Goal: Transaction & Acquisition: Purchase product/service

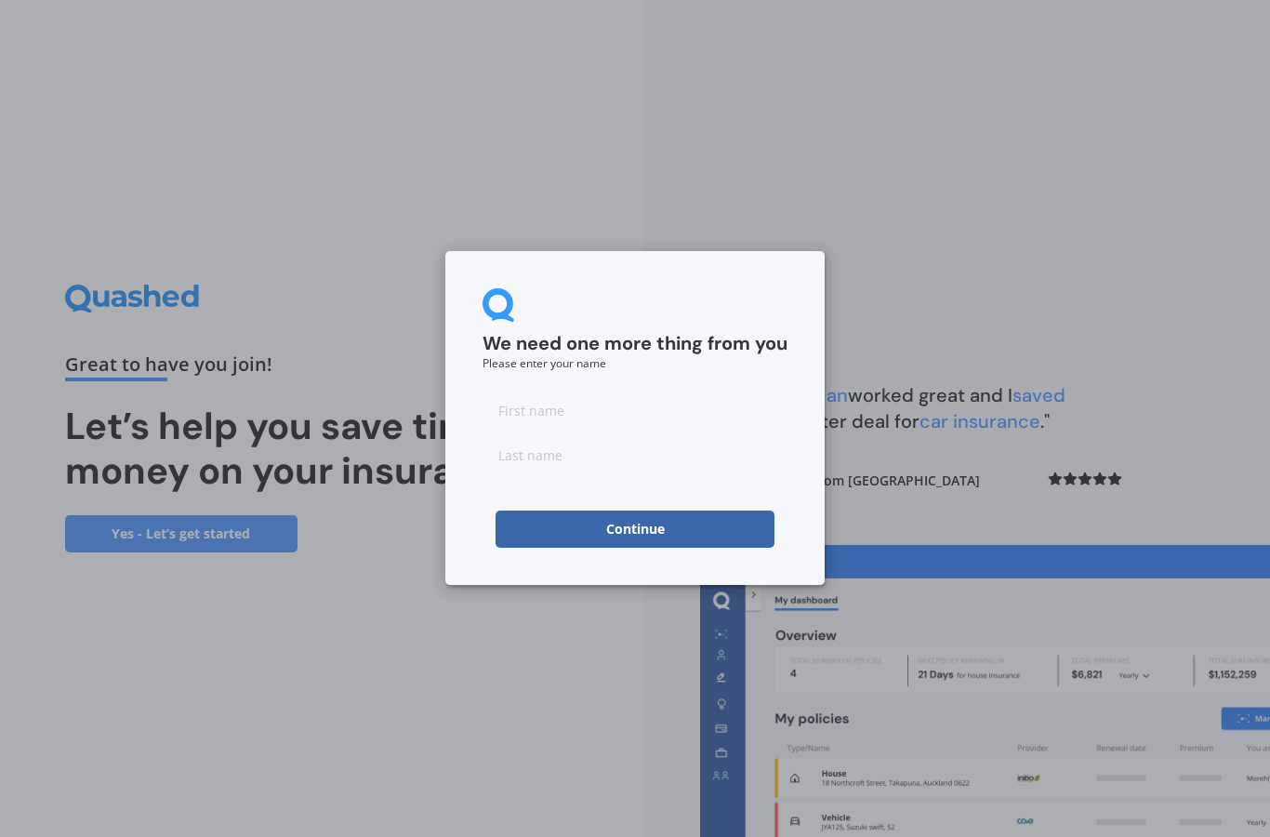
click at [671, 418] on input at bounding box center [634, 409] width 305 height 37
type input "[PERSON_NAME]"
click at [726, 527] on button "Continue" at bounding box center [634, 528] width 279 height 37
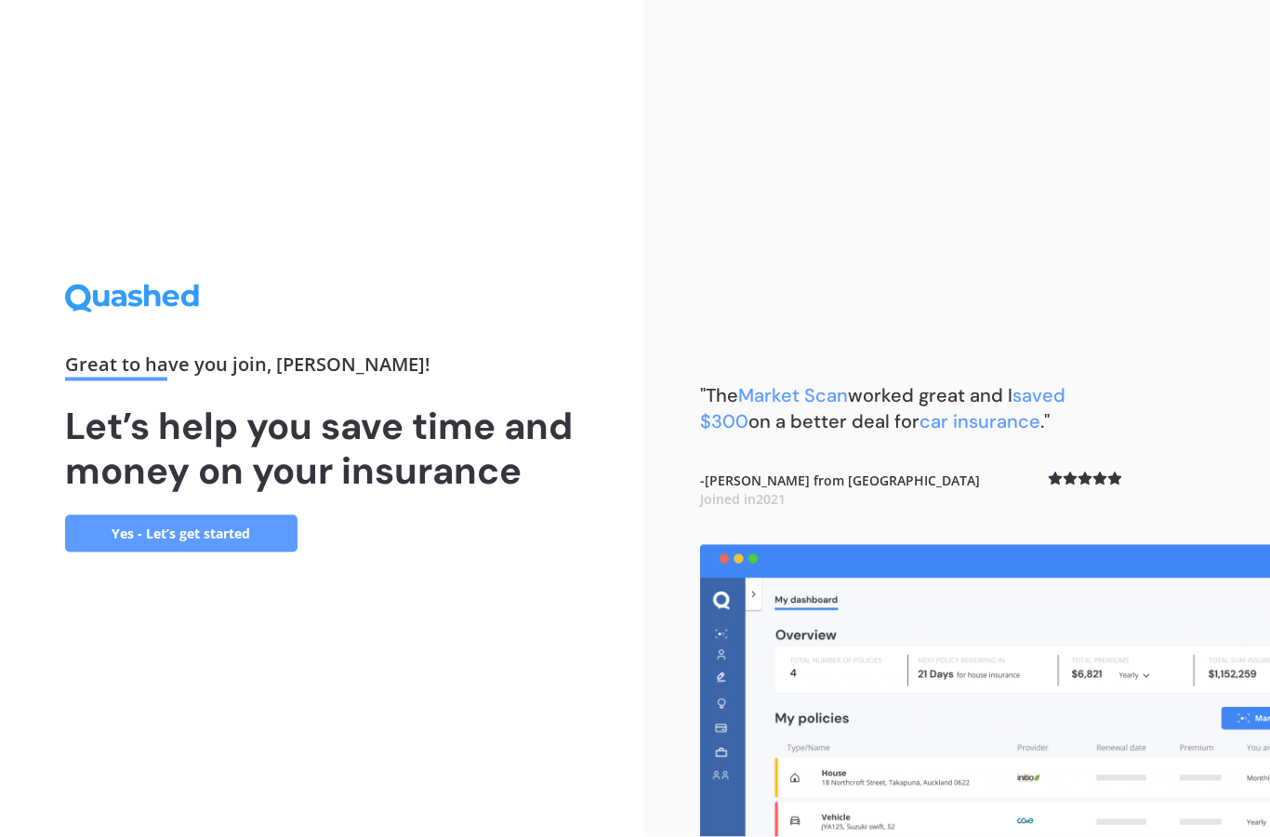
scroll to position [54, 0]
click at [254, 515] on link "Yes - Let’s get started" at bounding box center [181, 533] width 232 height 37
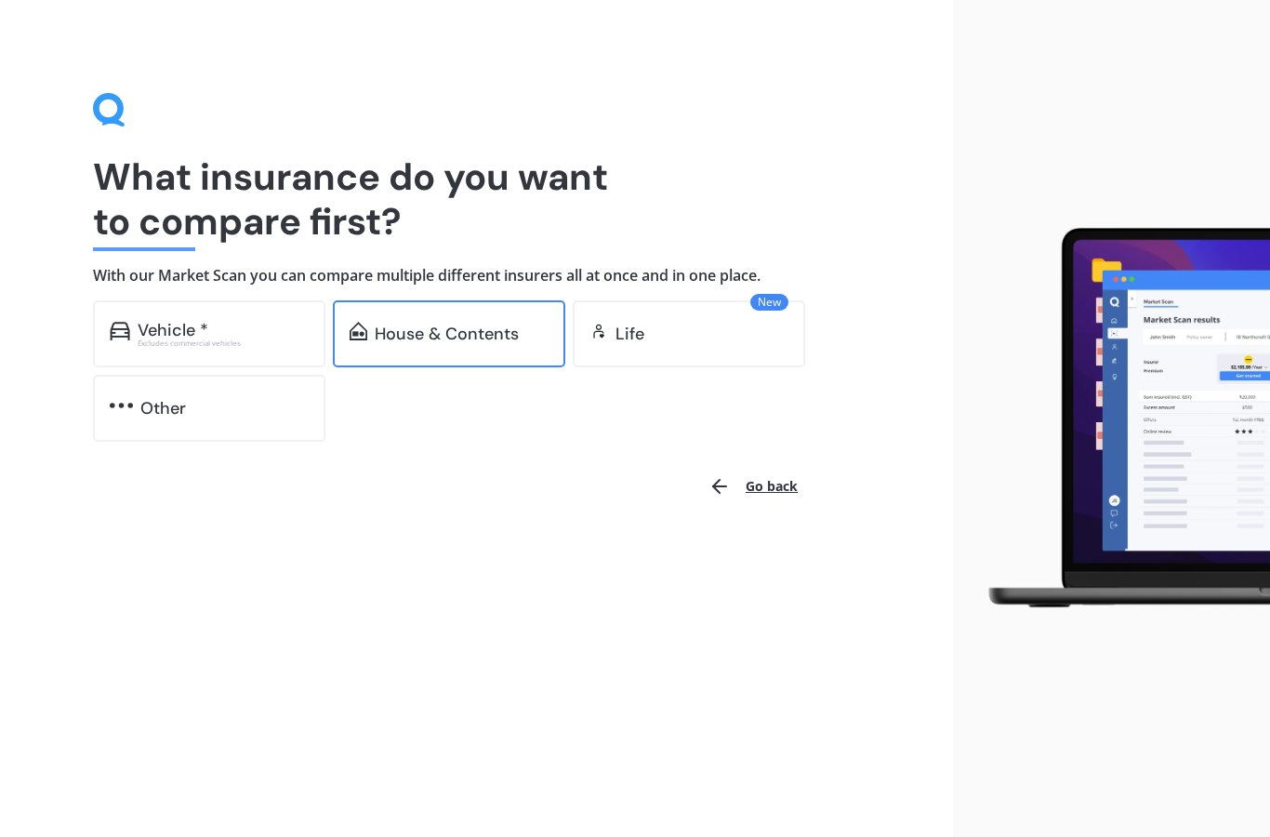
click at [482, 338] on div "House & Contents" at bounding box center [447, 333] width 144 height 19
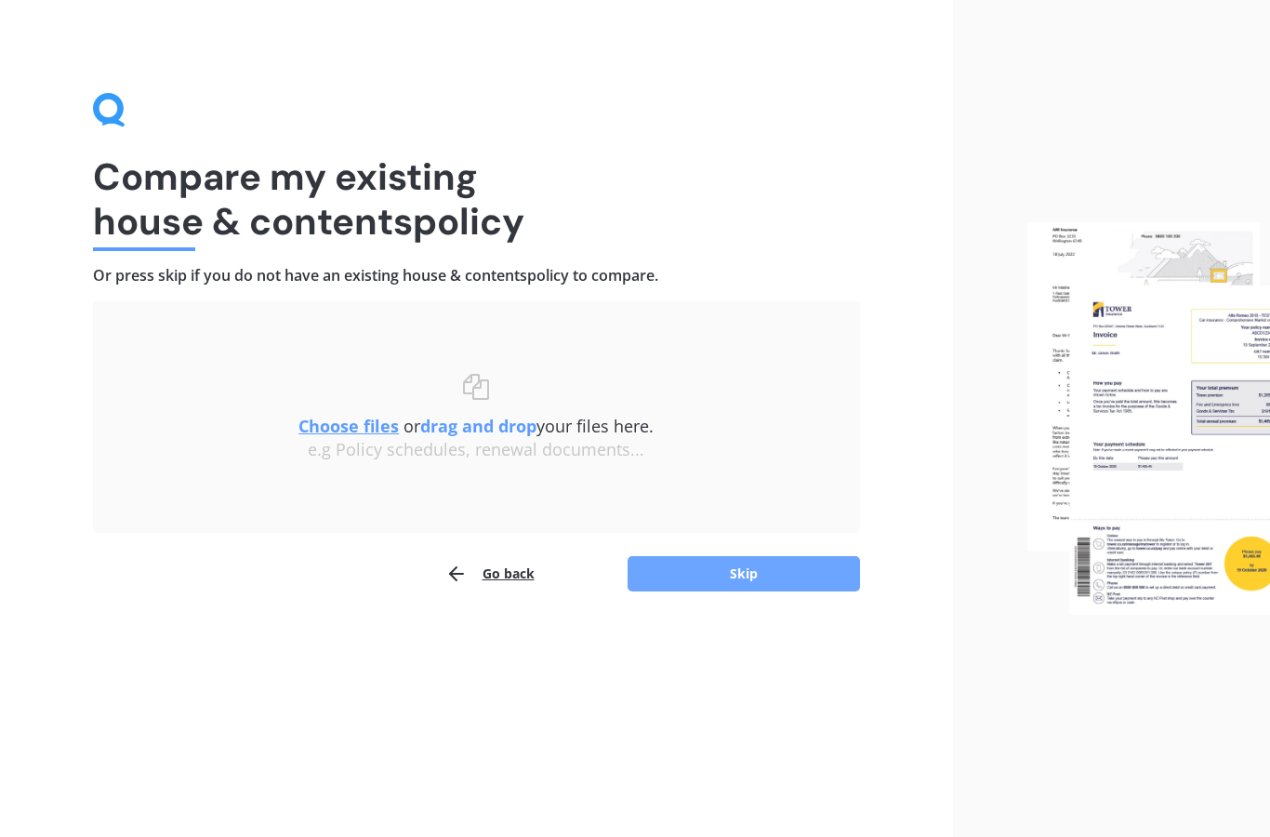
click at [800, 586] on button "Skip" at bounding box center [743, 573] width 232 height 35
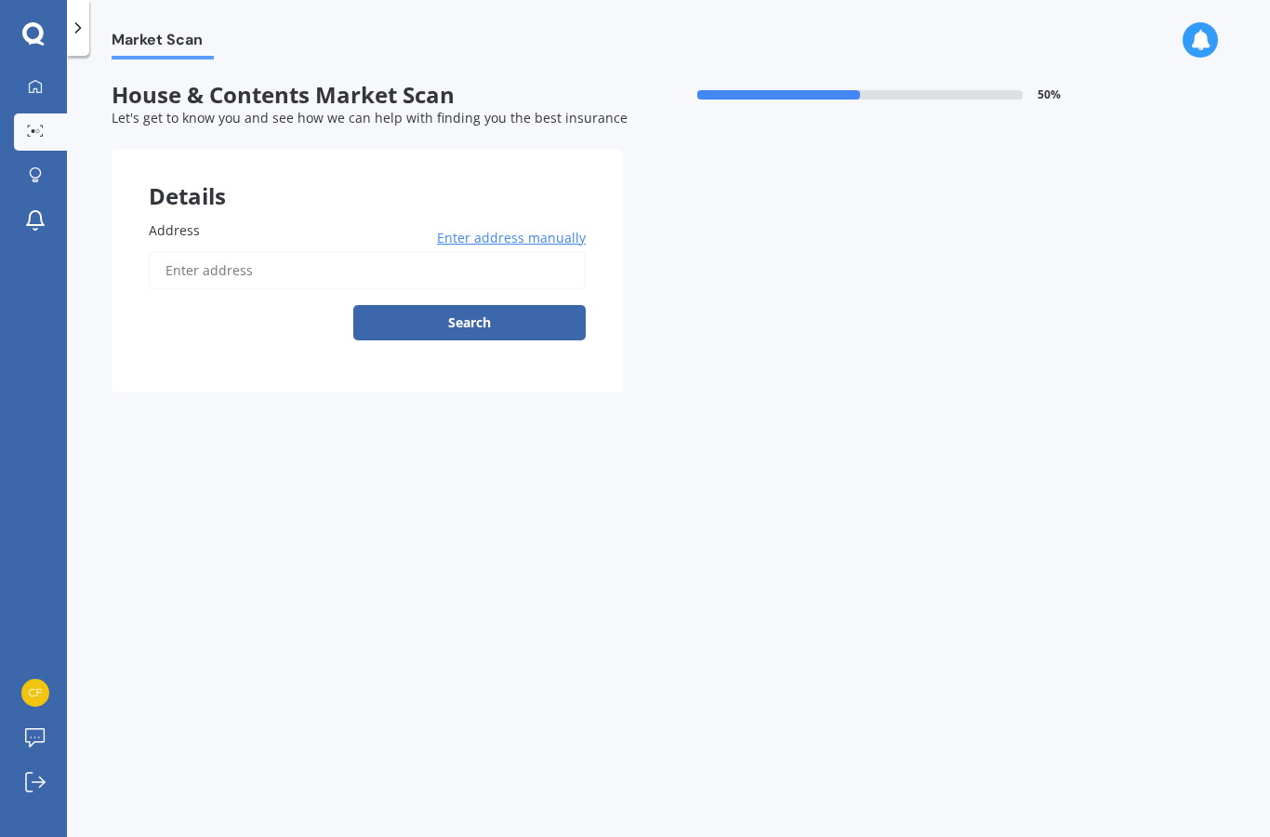
click at [245, 251] on input "Address" at bounding box center [367, 270] width 437 height 39
type input "[STREET_ADDRESS]"
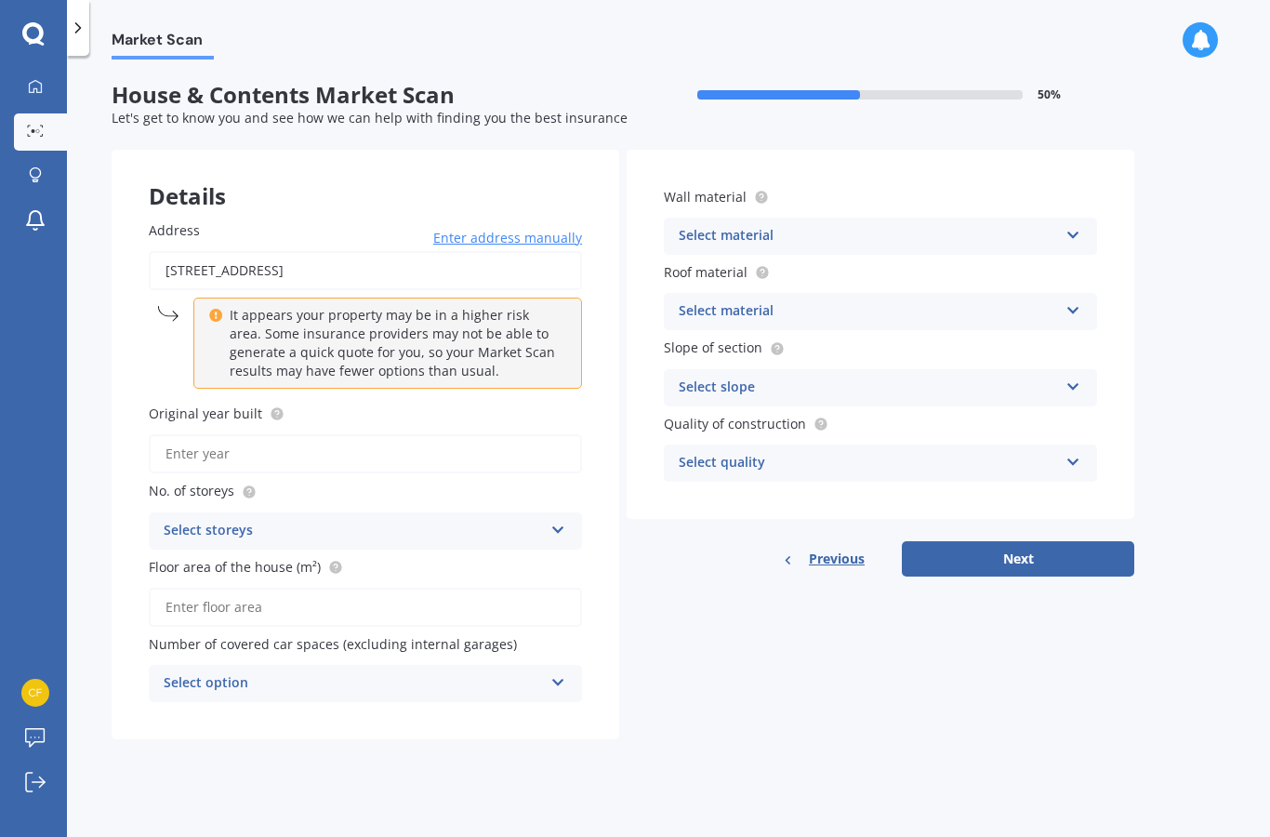
click at [335, 439] on input "Original year built" at bounding box center [365, 453] width 433 height 39
type input "2010"
click at [553, 520] on icon at bounding box center [558, 526] width 16 height 13
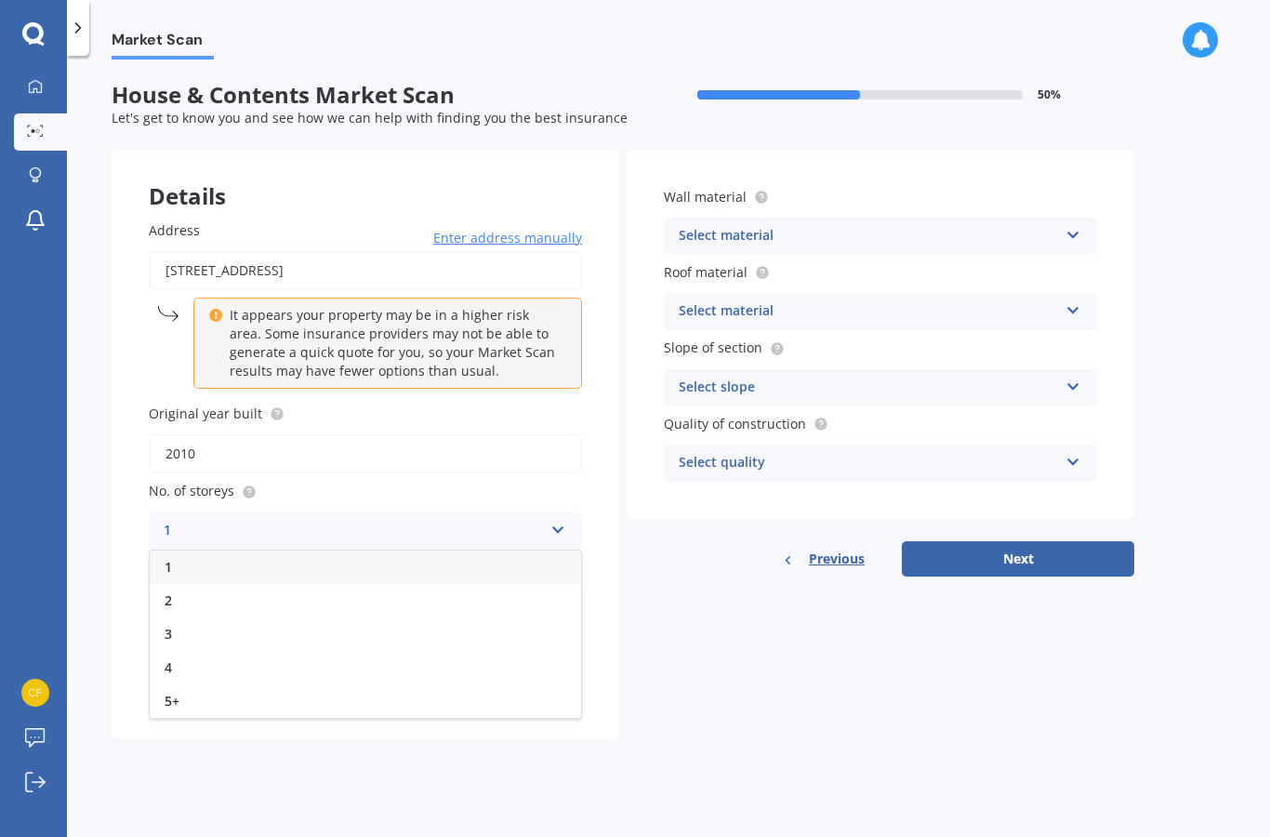
click at [346, 551] on div "1" at bounding box center [365, 566] width 431 height 33
click at [514, 587] on input "Floor area of the house (m²)" at bounding box center [365, 606] width 433 height 39
type input "260"
click at [437, 686] on div "Select option 0 1 2 3 4 5+" at bounding box center [365, 683] width 433 height 37
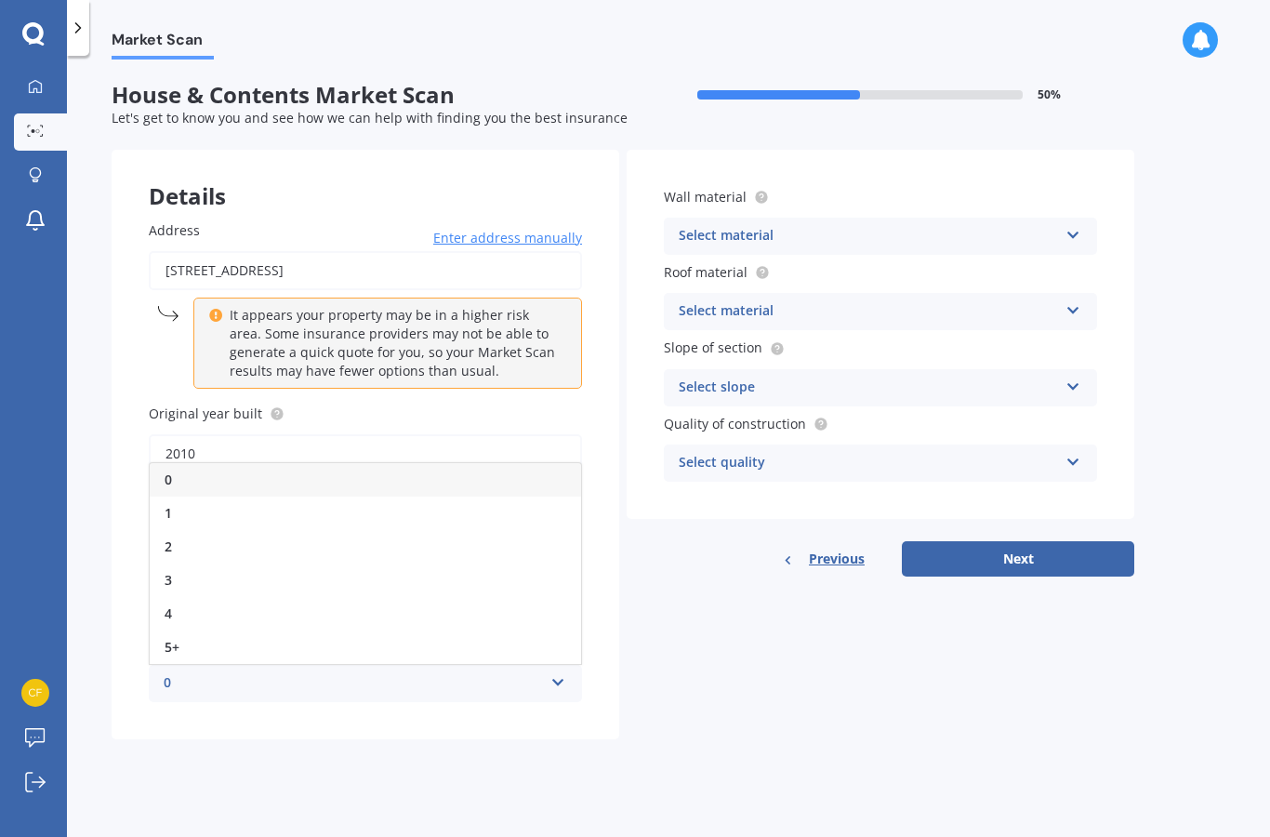
click at [321, 758] on div "Market Scan House & Contents Market Scan 50 % Let's get to know you and see how…" at bounding box center [668, 449] width 1203 height 781
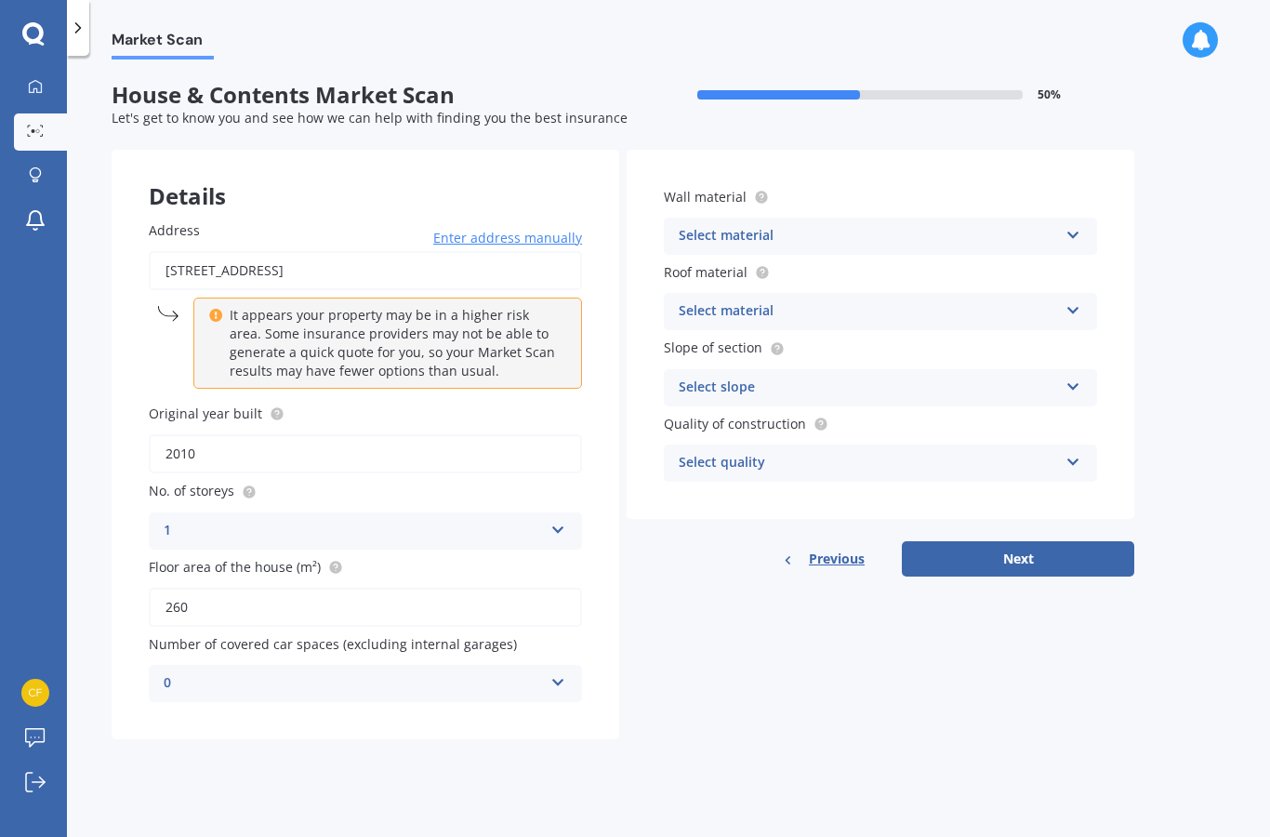
click at [981, 231] on div "Select material" at bounding box center [868, 236] width 379 height 22
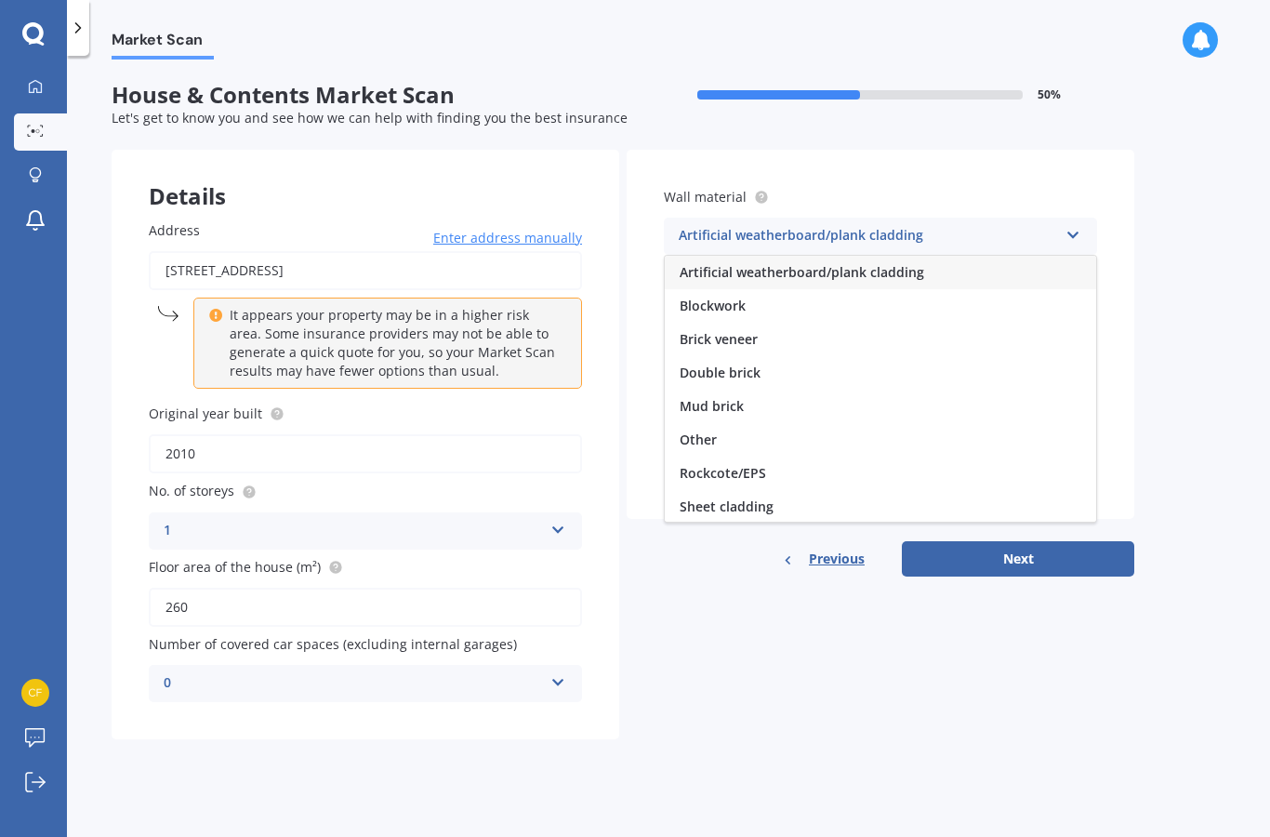
click at [921, 264] on span "Artificial weatherboard/plank cladding" at bounding box center [801, 272] width 244 height 18
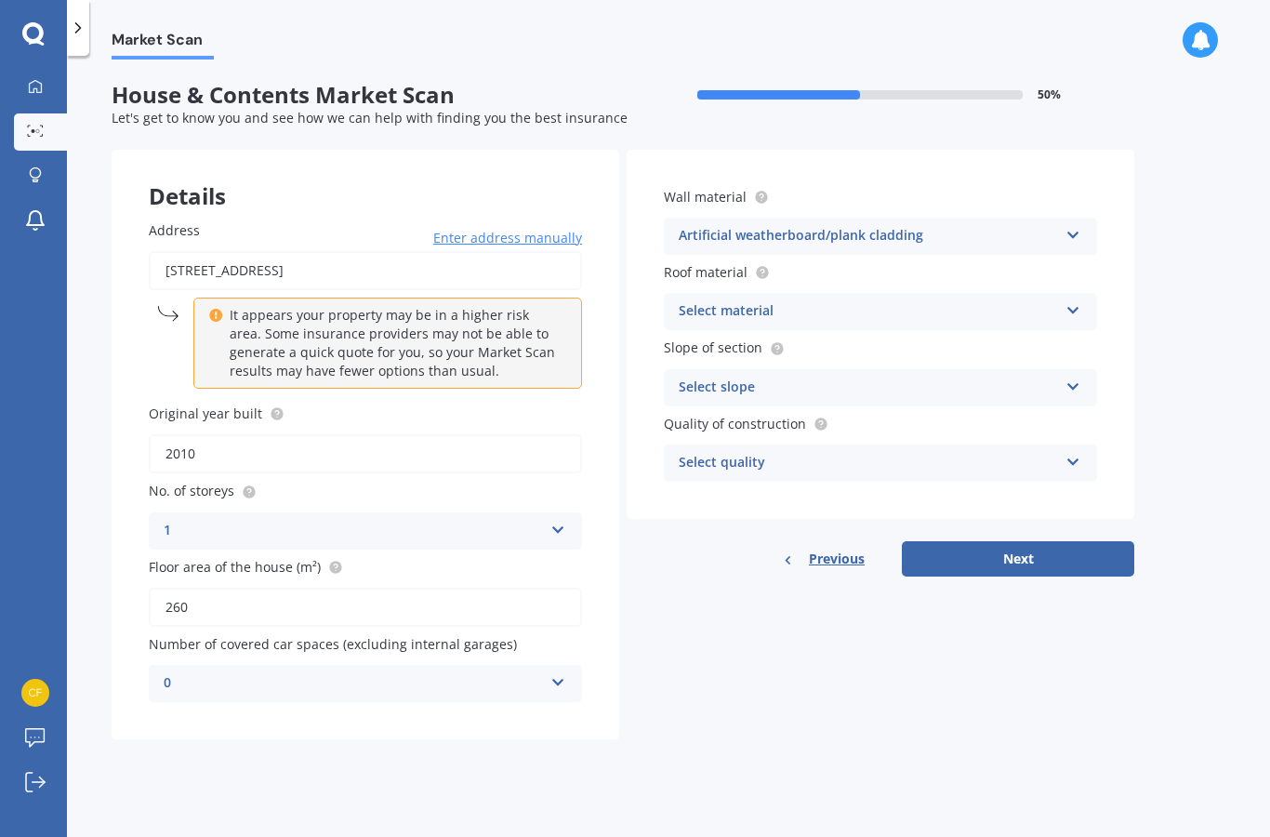
click at [1066, 300] on icon at bounding box center [1073, 306] width 16 height 13
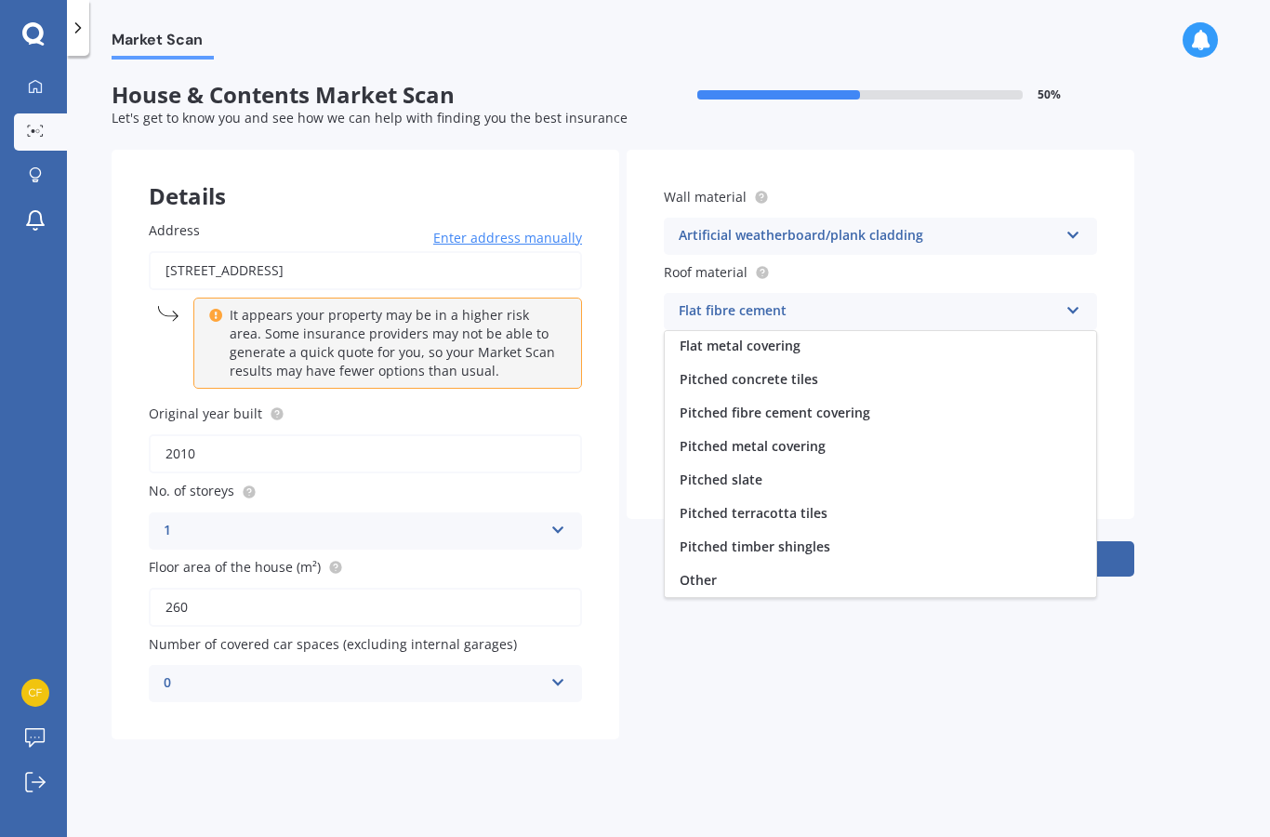
scroll to position [69, 0]
click at [832, 446] on div "Pitched metal covering" at bounding box center [880, 445] width 431 height 33
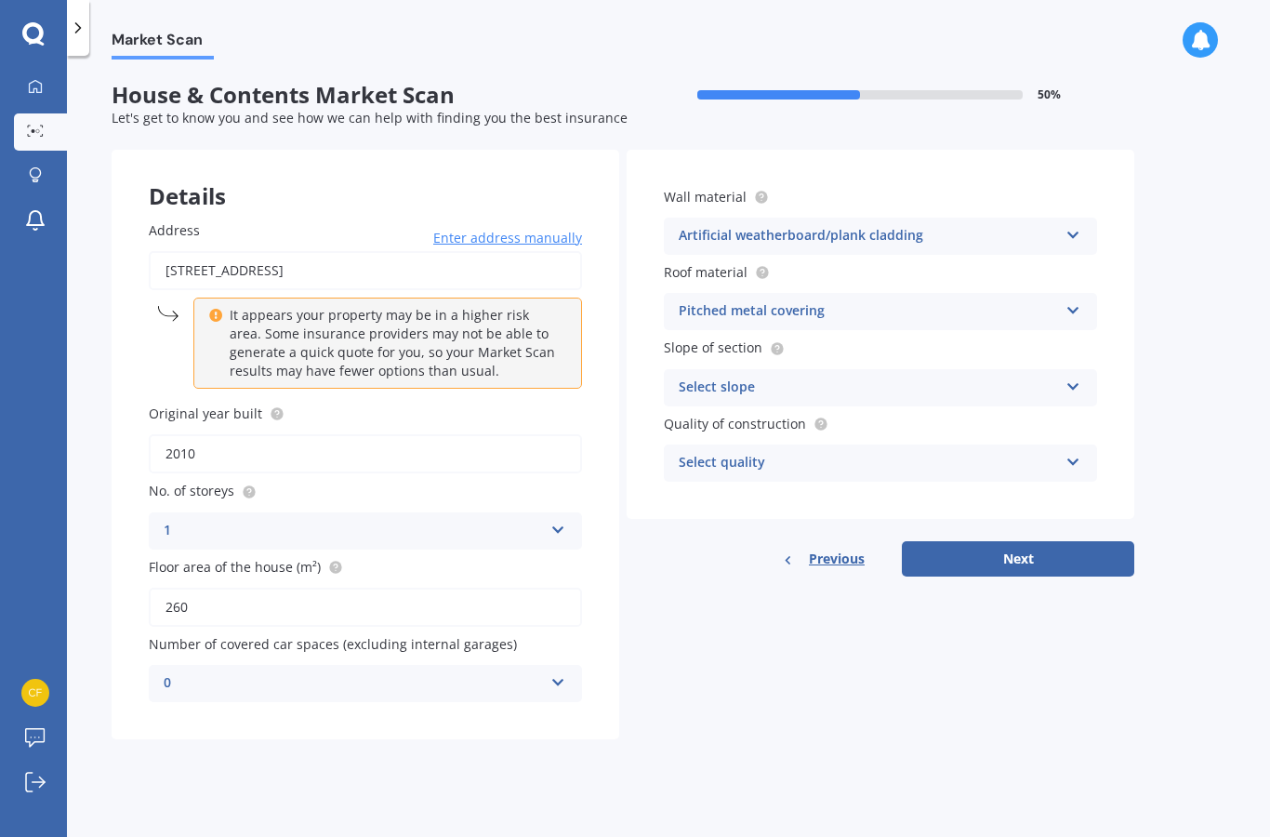
click at [874, 379] on div "Select slope" at bounding box center [868, 387] width 379 height 22
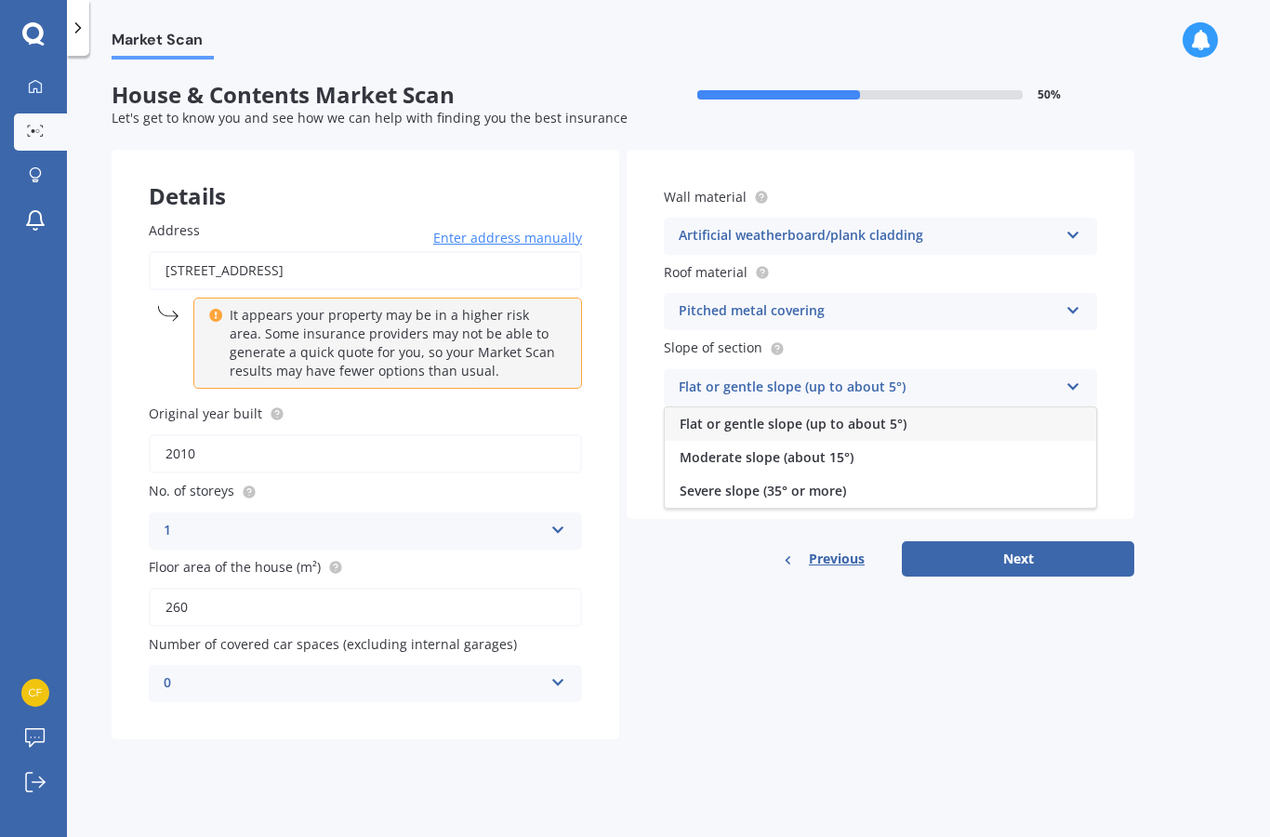
click at [887, 415] on span "Flat or gentle slope (up to about 5°)" at bounding box center [792, 424] width 227 height 18
click at [871, 453] on div "Select quality" at bounding box center [868, 463] width 379 height 22
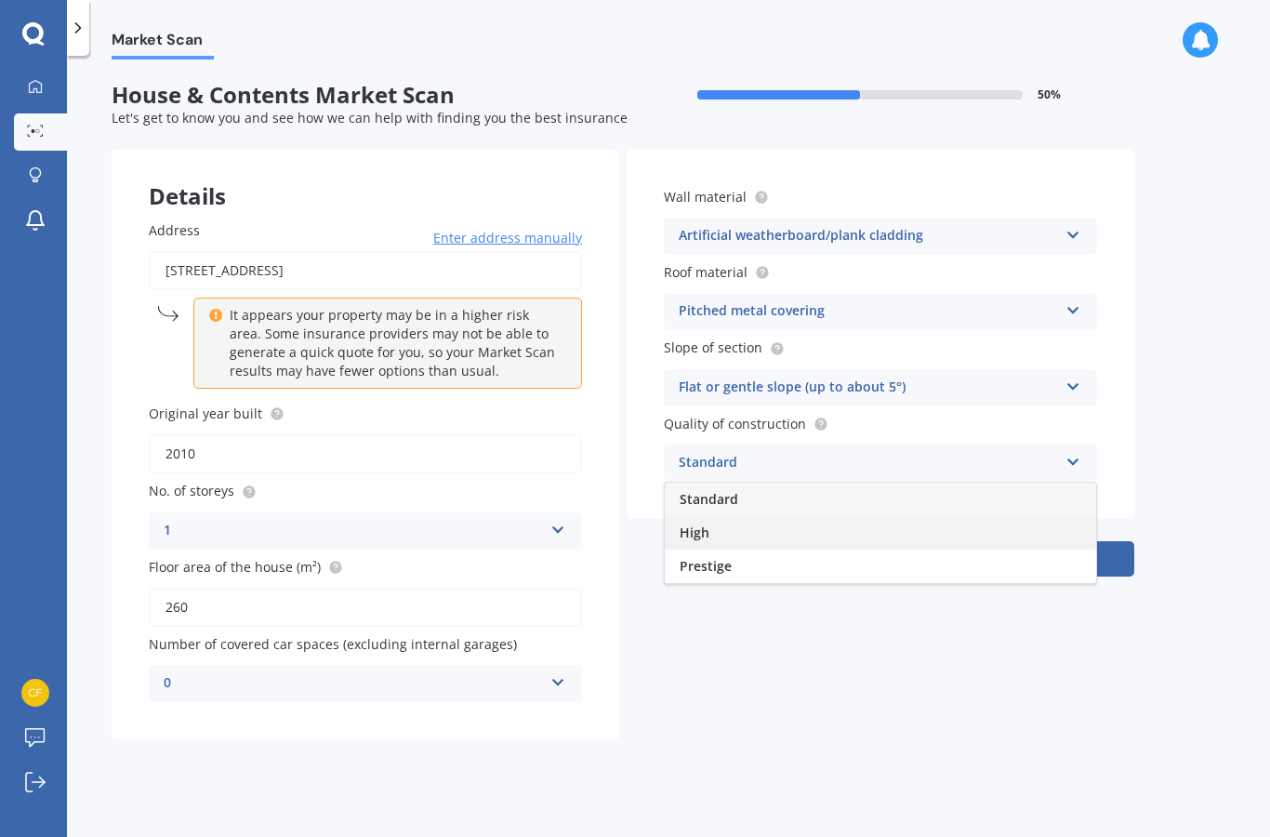
click at [767, 521] on div "High" at bounding box center [880, 532] width 431 height 33
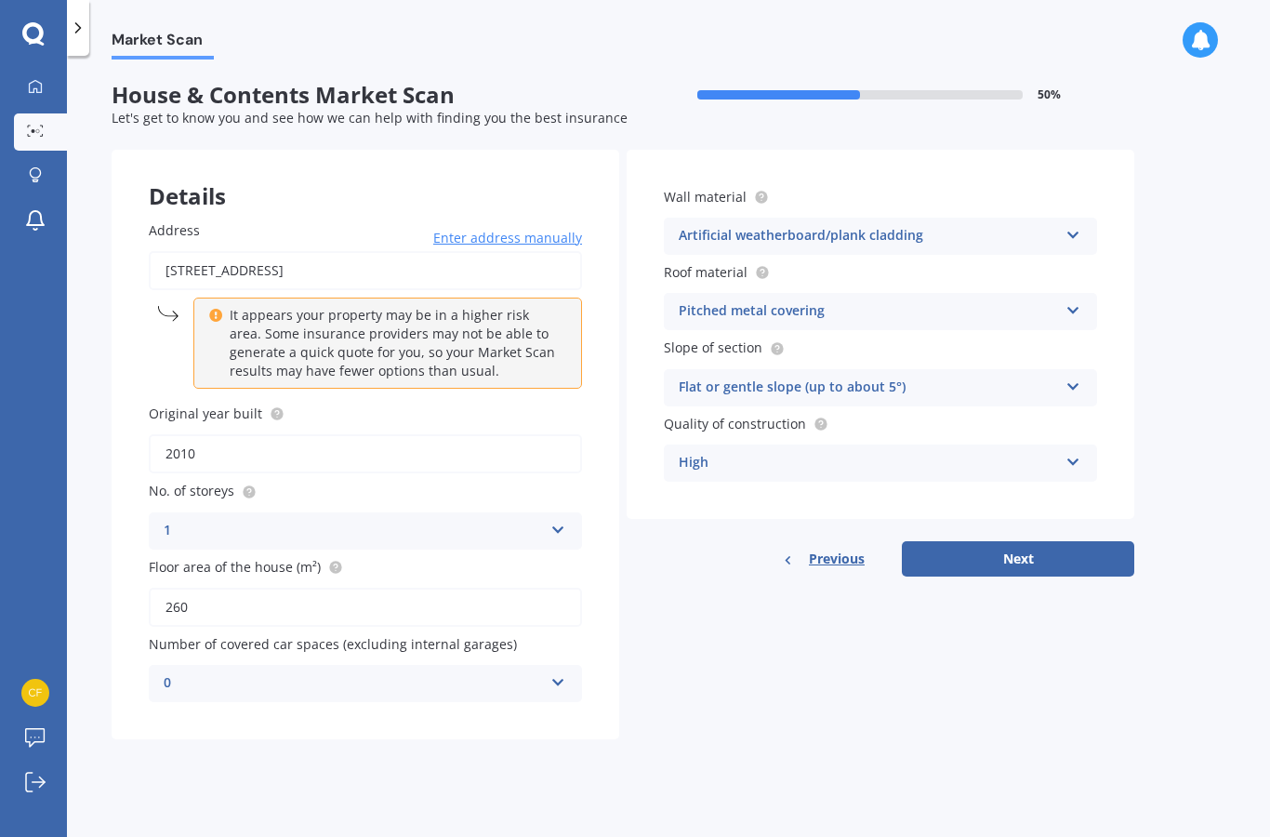
click at [982, 452] on div "High" at bounding box center [868, 463] width 379 height 22
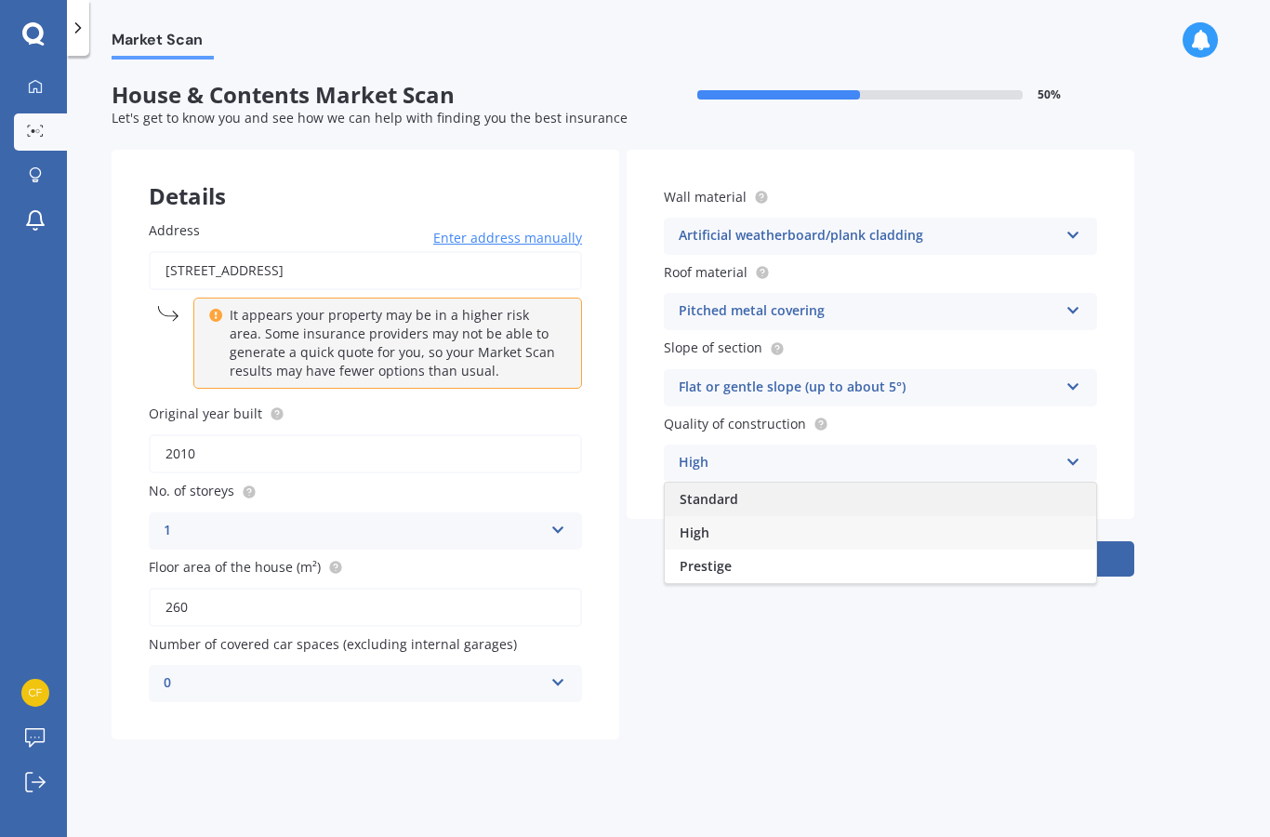
click at [800, 490] on div "Standard" at bounding box center [880, 498] width 431 height 33
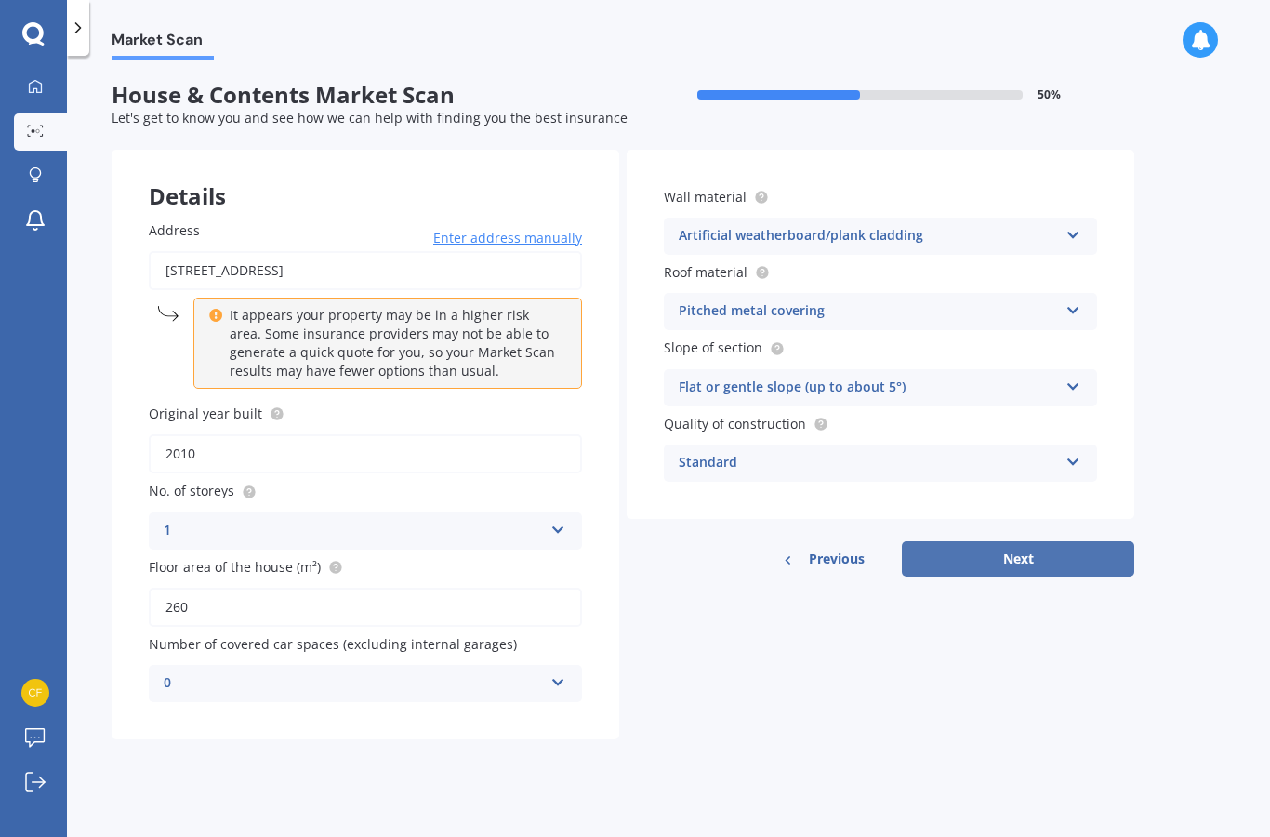
click at [1069, 547] on button "Next" at bounding box center [1018, 558] width 232 height 35
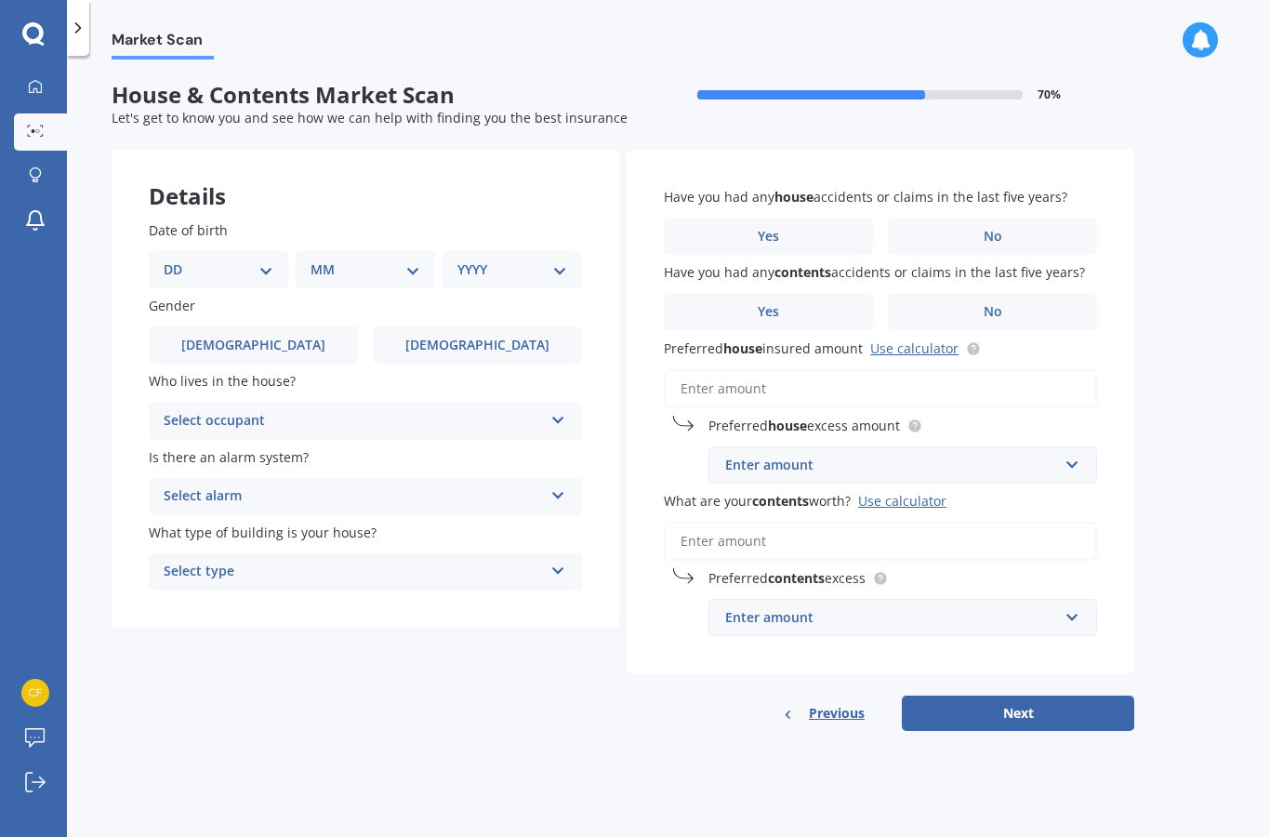
click at [249, 262] on select "DD 01 02 03 04 05 06 07 08 09 10 11 12 13 14 15 16 17 18 19 20 21 22 23 24 25 2…" at bounding box center [219, 269] width 110 height 20
select select "11"
click at [380, 267] on select "MM 01 02 03 04 05 06 07 08 09 10 11 12" at bounding box center [369, 269] width 102 height 20
click at [405, 271] on select "MM 01 02 03 04 05 06 07 08 09 10 11 12" at bounding box center [369, 269] width 102 height 20
select select "06"
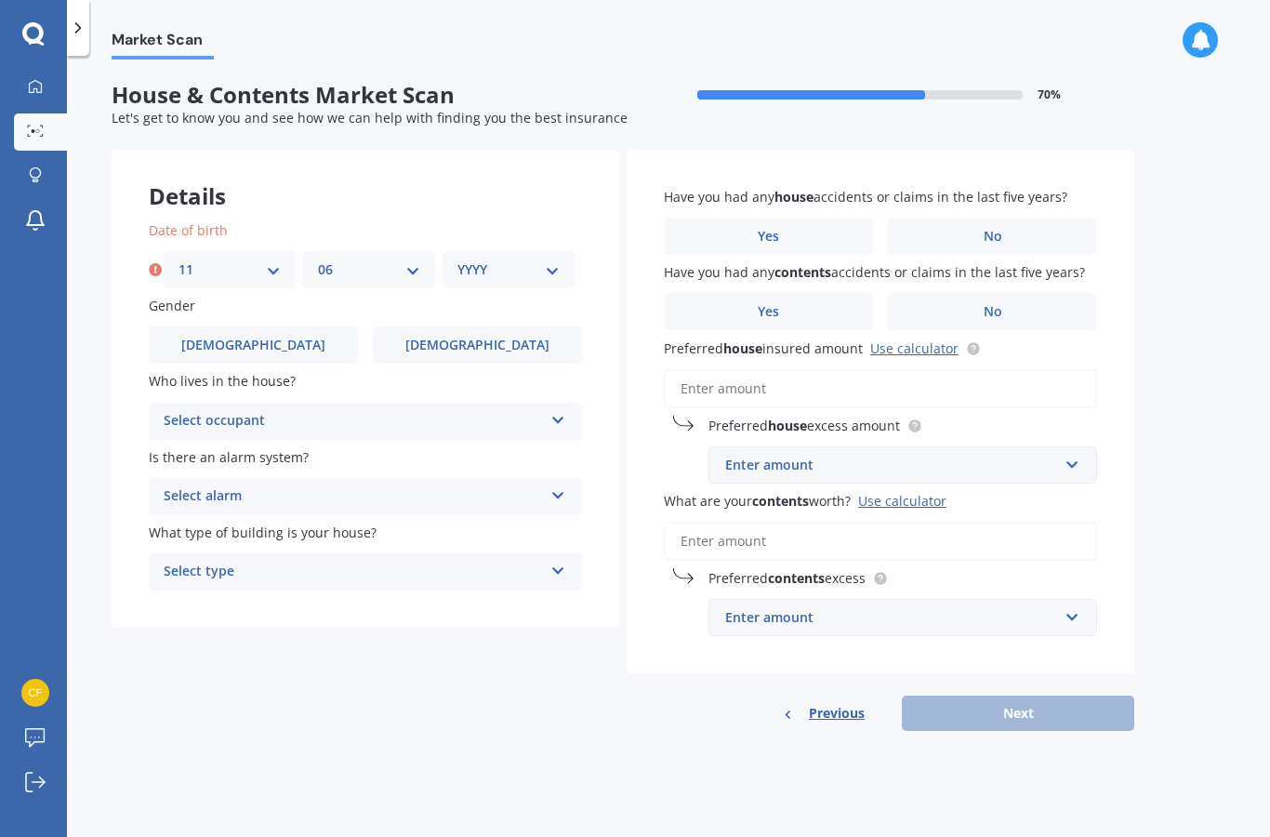
click at [539, 259] on select "YYYY 2009 2008 2007 2006 2005 2004 2003 2002 2001 2000 1999 1998 1997 1996 1995…" at bounding box center [508, 269] width 102 height 20
click at [554, 264] on select "YYYY 2009 2008 2007 2006 2005 2004 2003 2002 2001 2000 1999 1998 1997 1996 1995…" at bounding box center [508, 269] width 102 height 20
select select "1993"
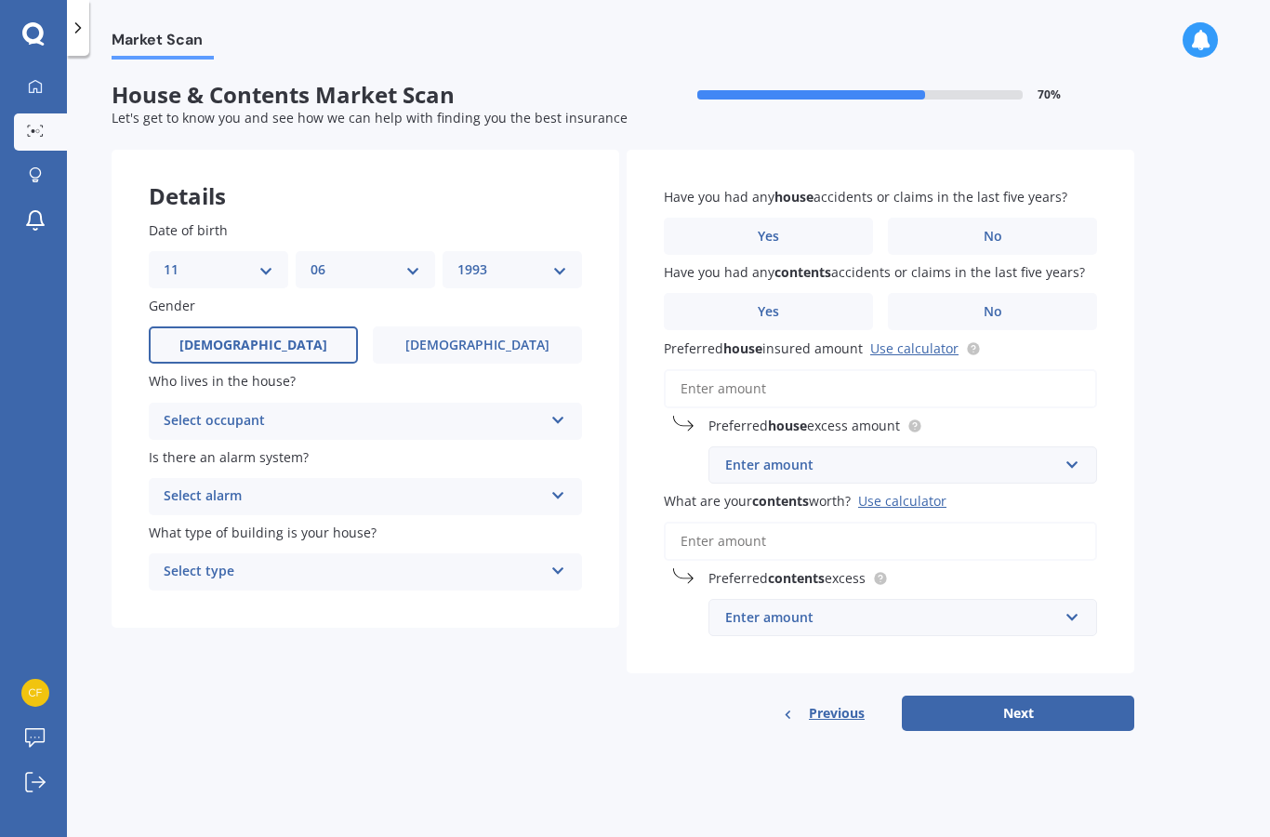
click at [300, 341] on label "[DEMOGRAPHIC_DATA]" at bounding box center [253, 344] width 209 height 37
click at [0, 0] on input "[DEMOGRAPHIC_DATA]" at bounding box center [0, 0] width 0 height 0
click at [345, 410] on div "Select occupant" at bounding box center [353, 421] width 379 height 22
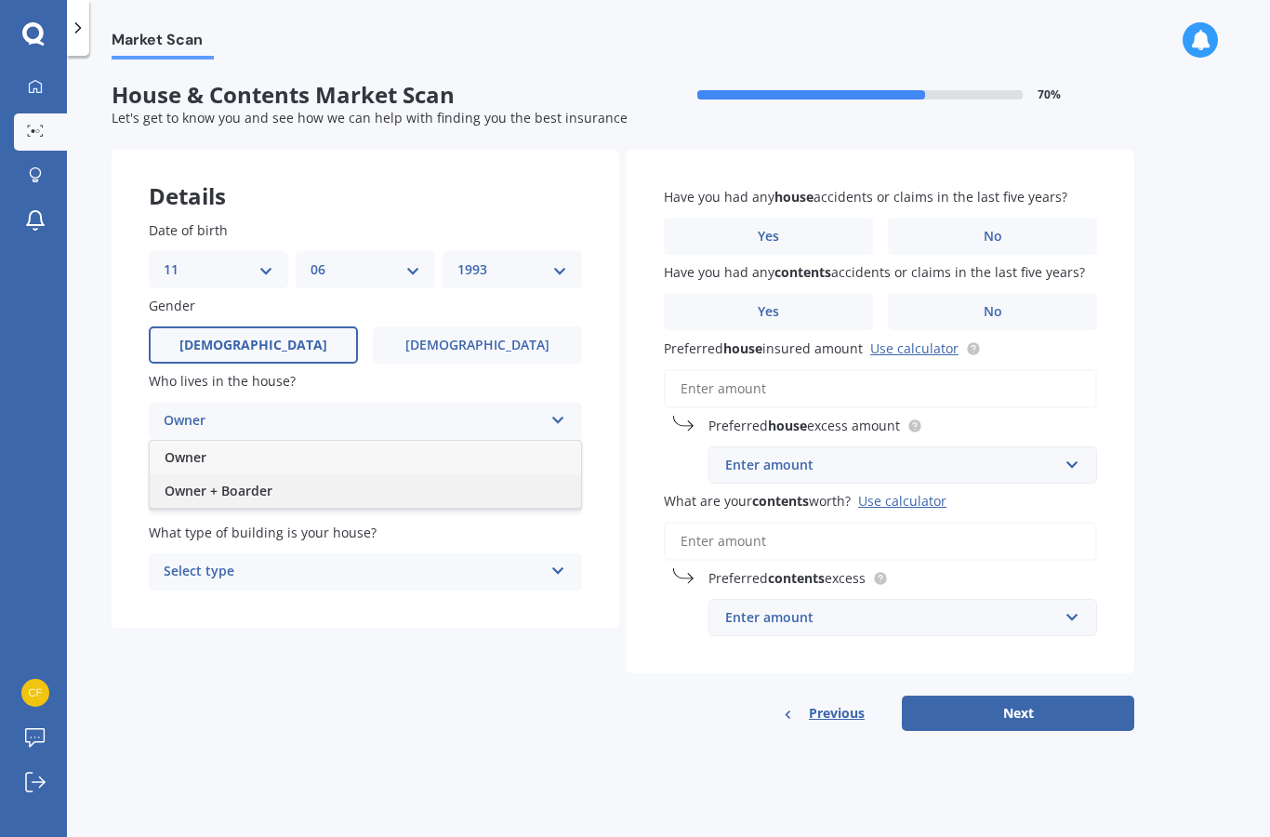
click at [286, 484] on div "Owner + Boarder" at bounding box center [365, 490] width 431 height 33
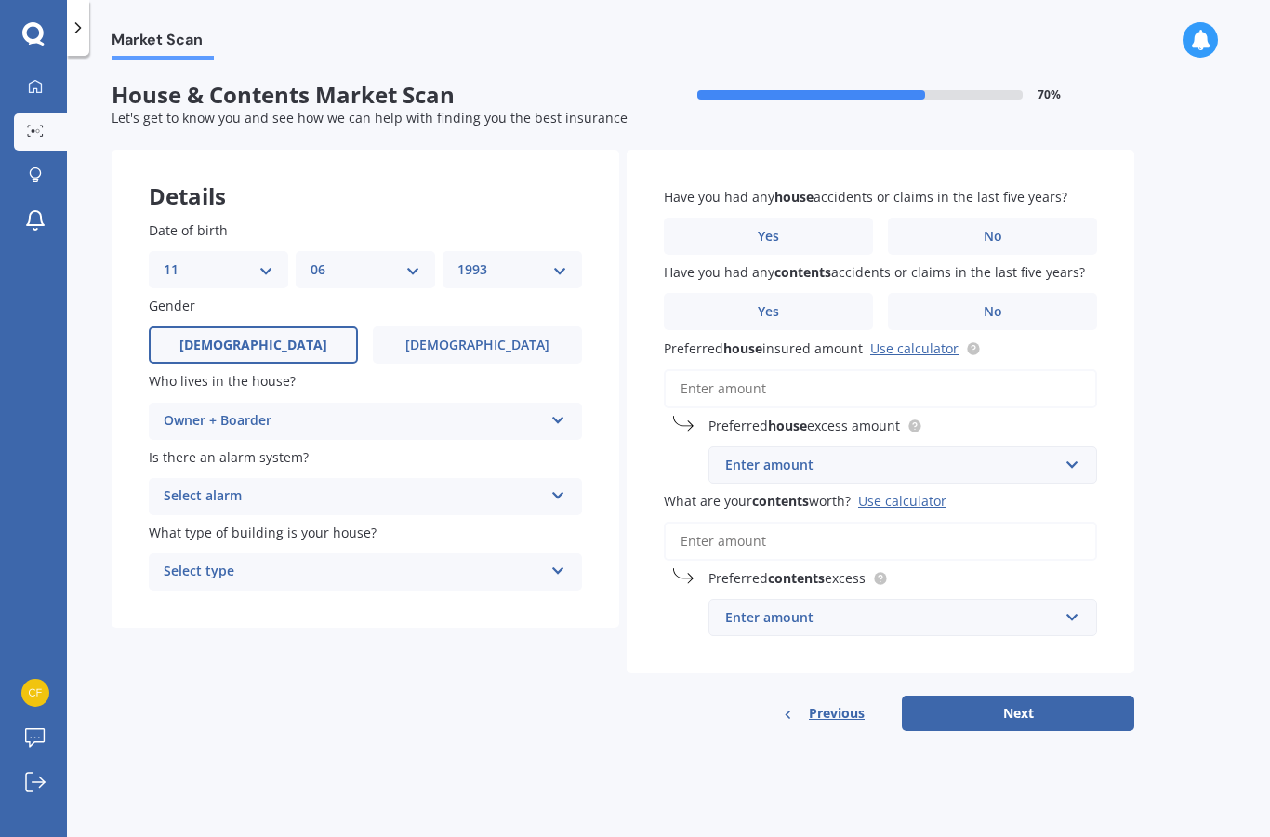
click at [290, 402] on div "Owner + Boarder Owner Owner + Boarder" at bounding box center [365, 420] width 433 height 37
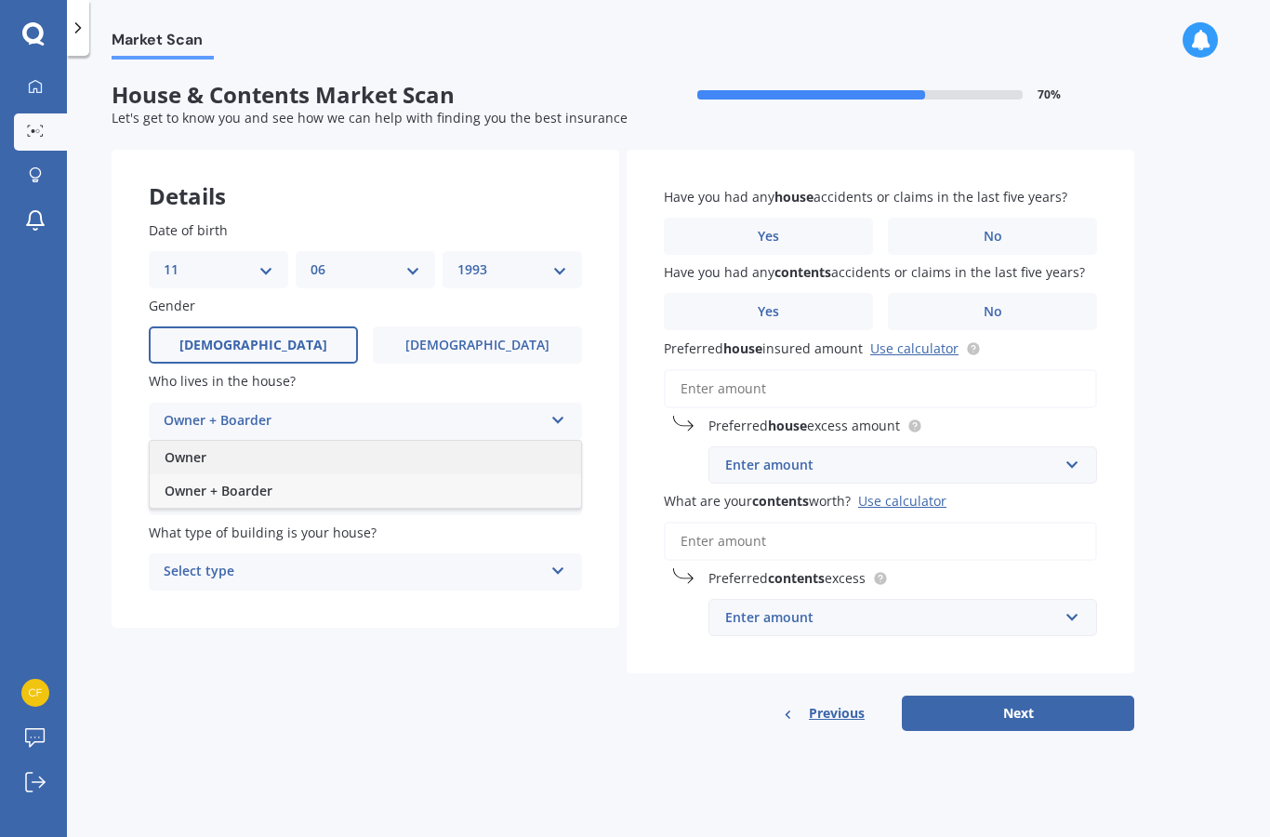
click at [301, 449] on div "Owner" at bounding box center [365, 457] width 431 height 33
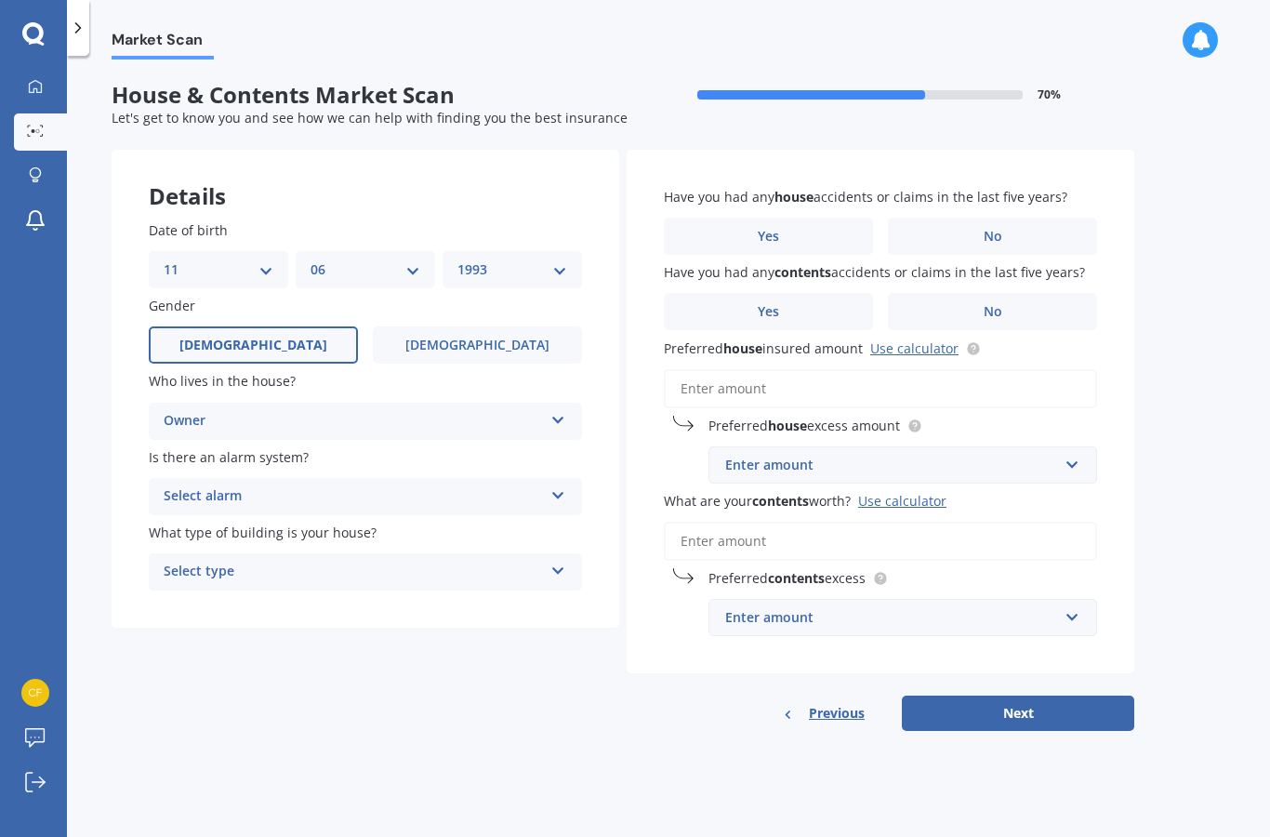
click at [325, 490] on div "Select alarm" at bounding box center [353, 496] width 379 height 22
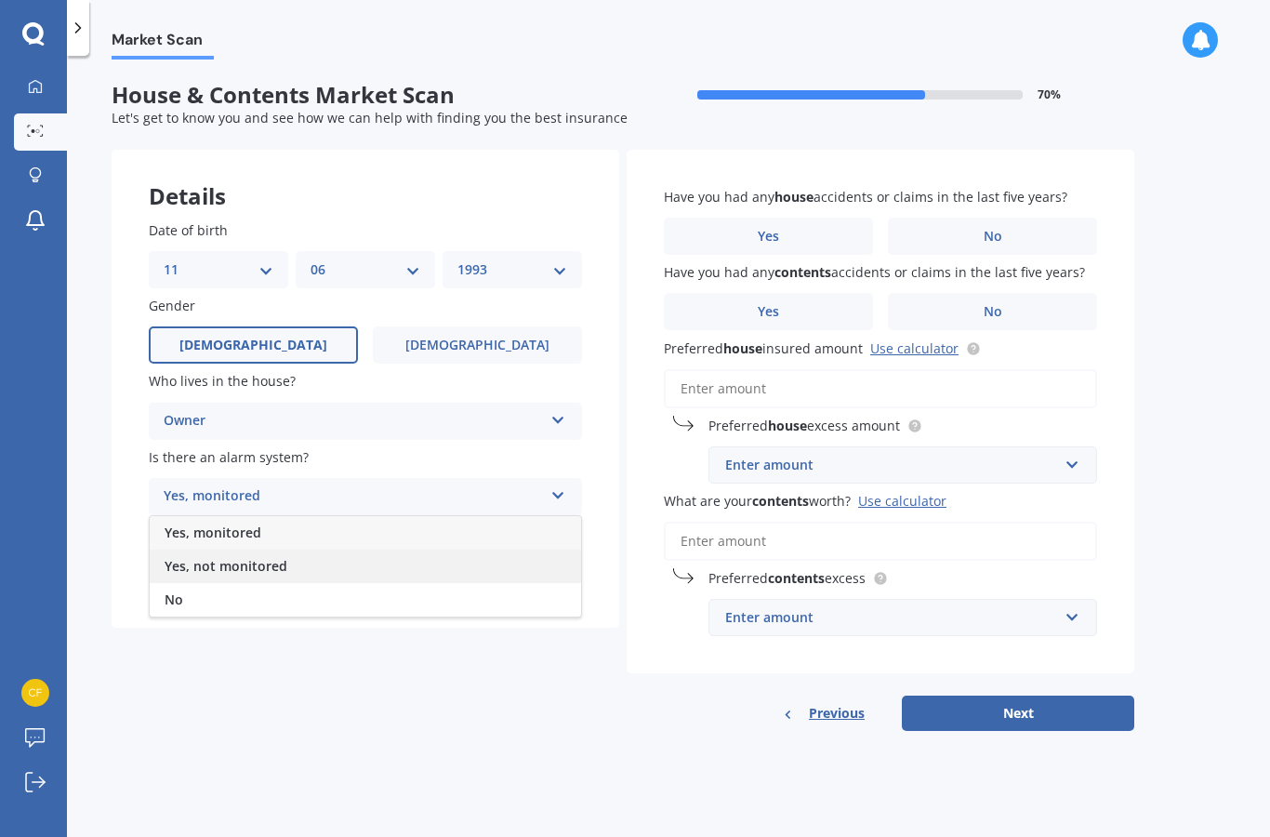
click at [266, 560] on span "Yes, not monitored" at bounding box center [226, 566] width 123 height 18
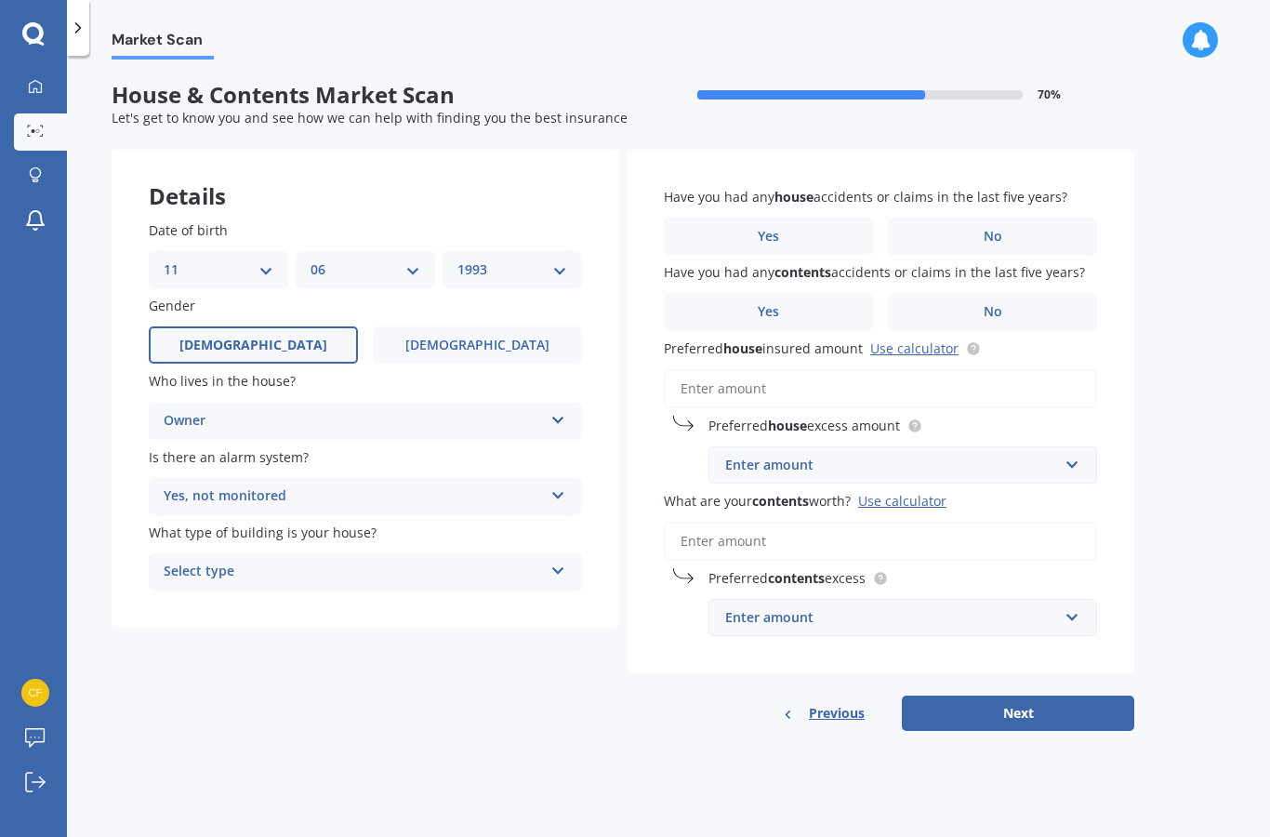
click at [310, 560] on div "Select type" at bounding box center [353, 571] width 379 height 22
click at [325, 593] on div "Freestanding" at bounding box center [365, 607] width 431 height 33
click at [1010, 224] on label "No" at bounding box center [992, 235] width 209 height 37
click at [0, 0] on input "No" at bounding box center [0, 0] width 0 height 0
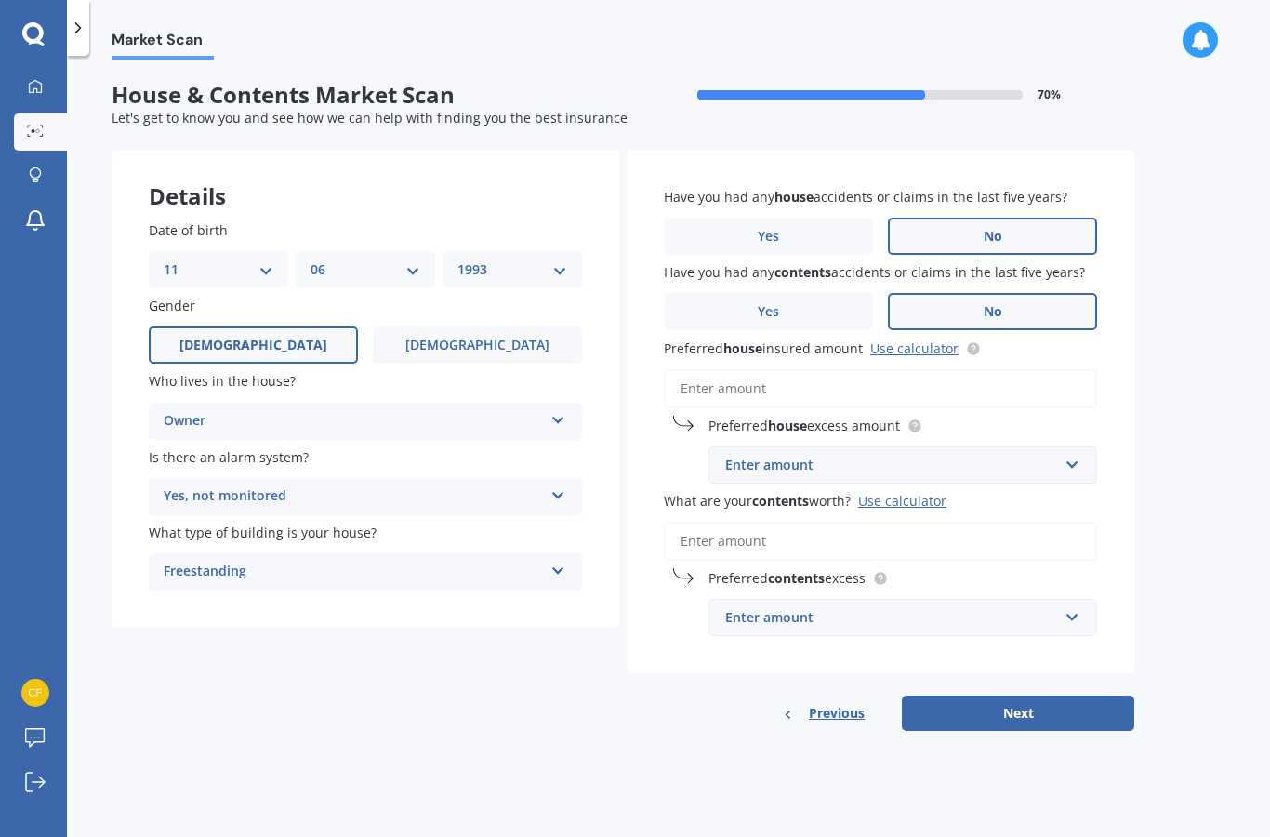
click at [1014, 310] on label "No" at bounding box center [992, 311] width 209 height 37
click at [0, 0] on input "No" at bounding box center [0, 0] width 0 height 0
click at [918, 339] on link "Use calculator" at bounding box center [914, 348] width 88 height 18
click at [803, 527] on input "What are your contents worth? Use calculator" at bounding box center [880, 540] width 433 height 39
click at [796, 371] on input "Preferred house insured amount Use calculator" at bounding box center [880, 388] width 433 height 39
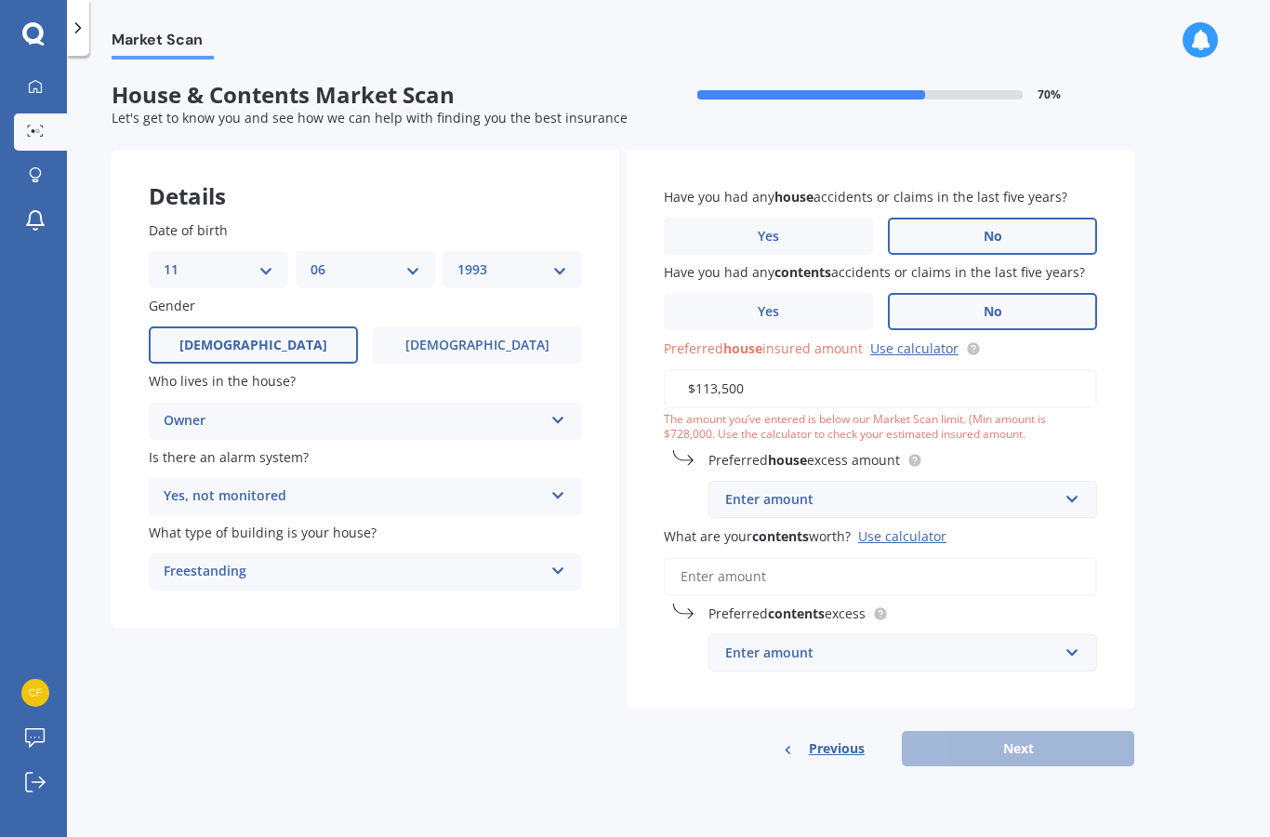
type input "$1,135,000"
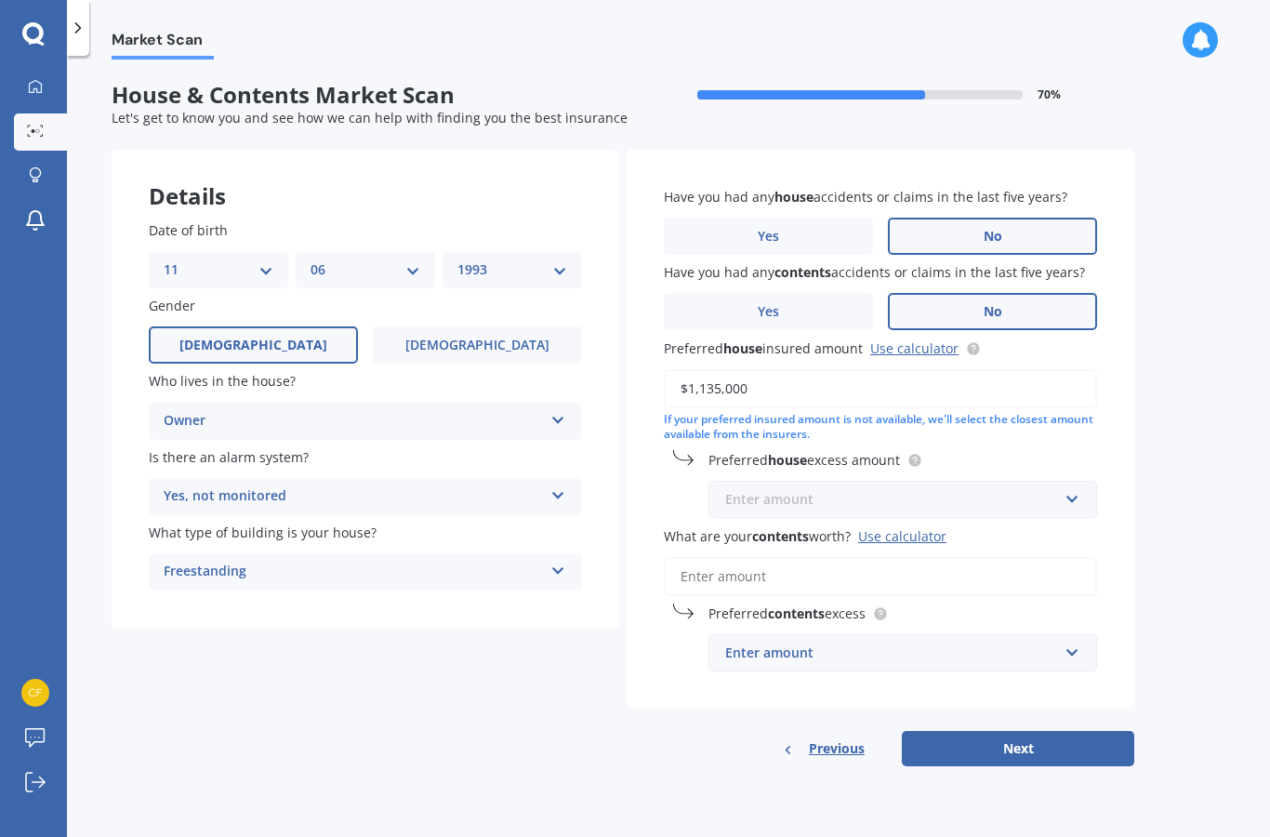
click at [945, 481] on input "text" at bounding box center [896, 498] width 372 height 35
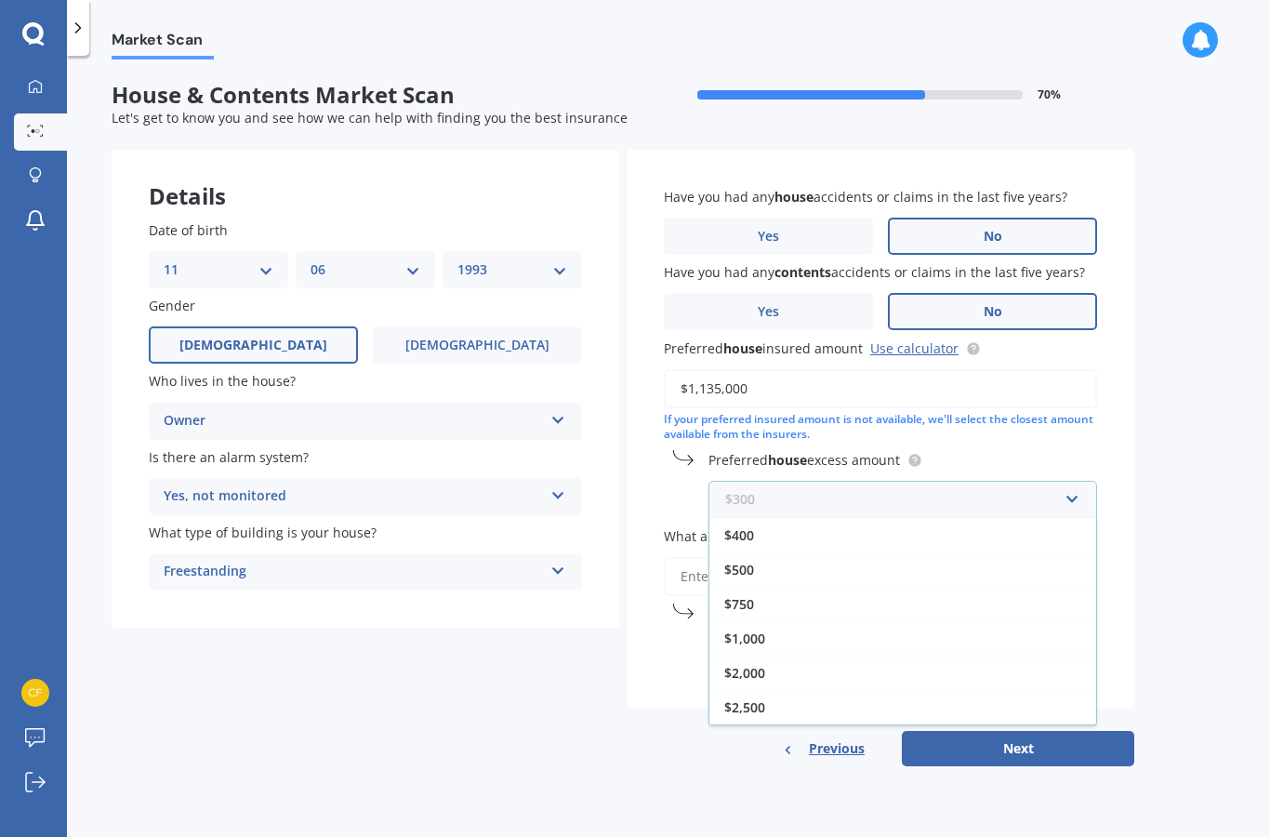
scroll to position [33, 0]
click at [1176, 481] on div "Market Scan House & Contents Market Scan 70 % Let's get to know you and see how…" at bounding box center [668, 449] width 1203 height 781
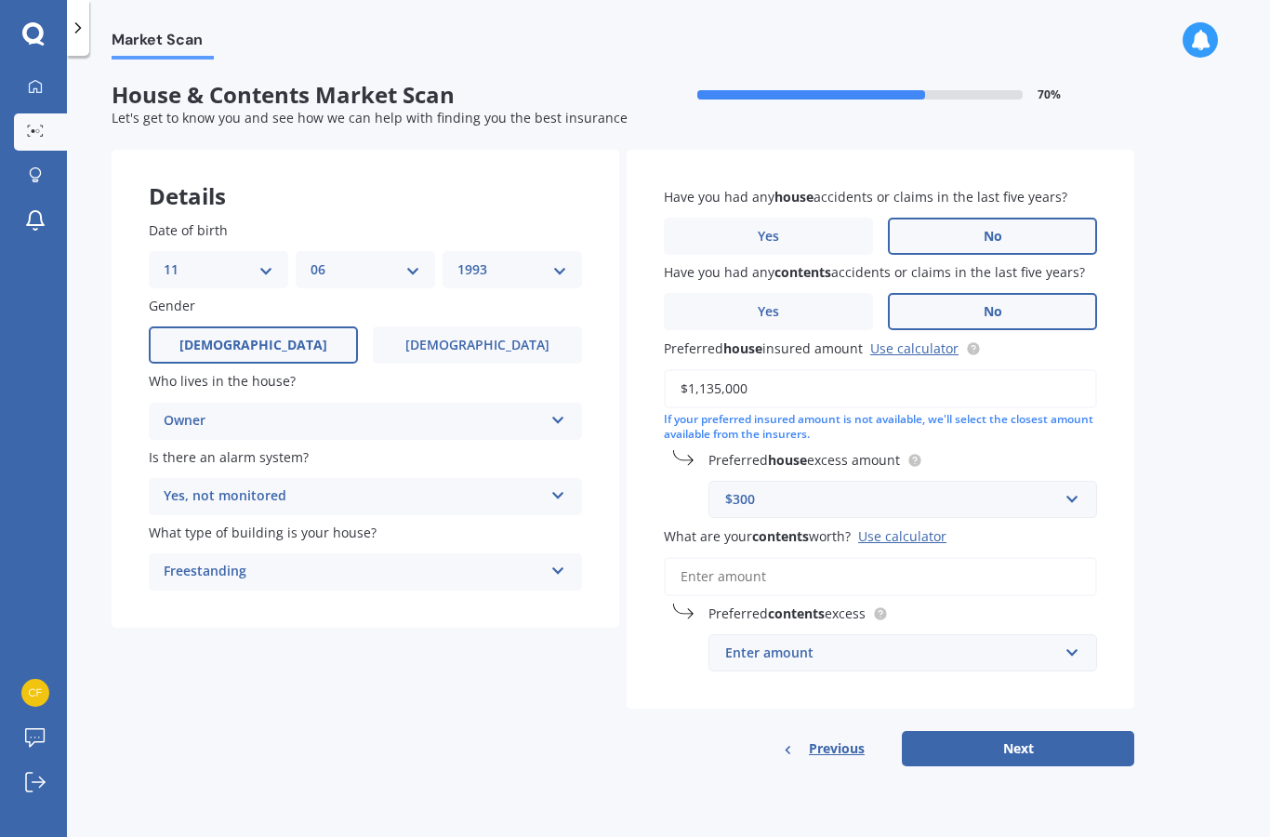
click at [916, 457] on icon at bounding box center [915, 459] width 4 height 4
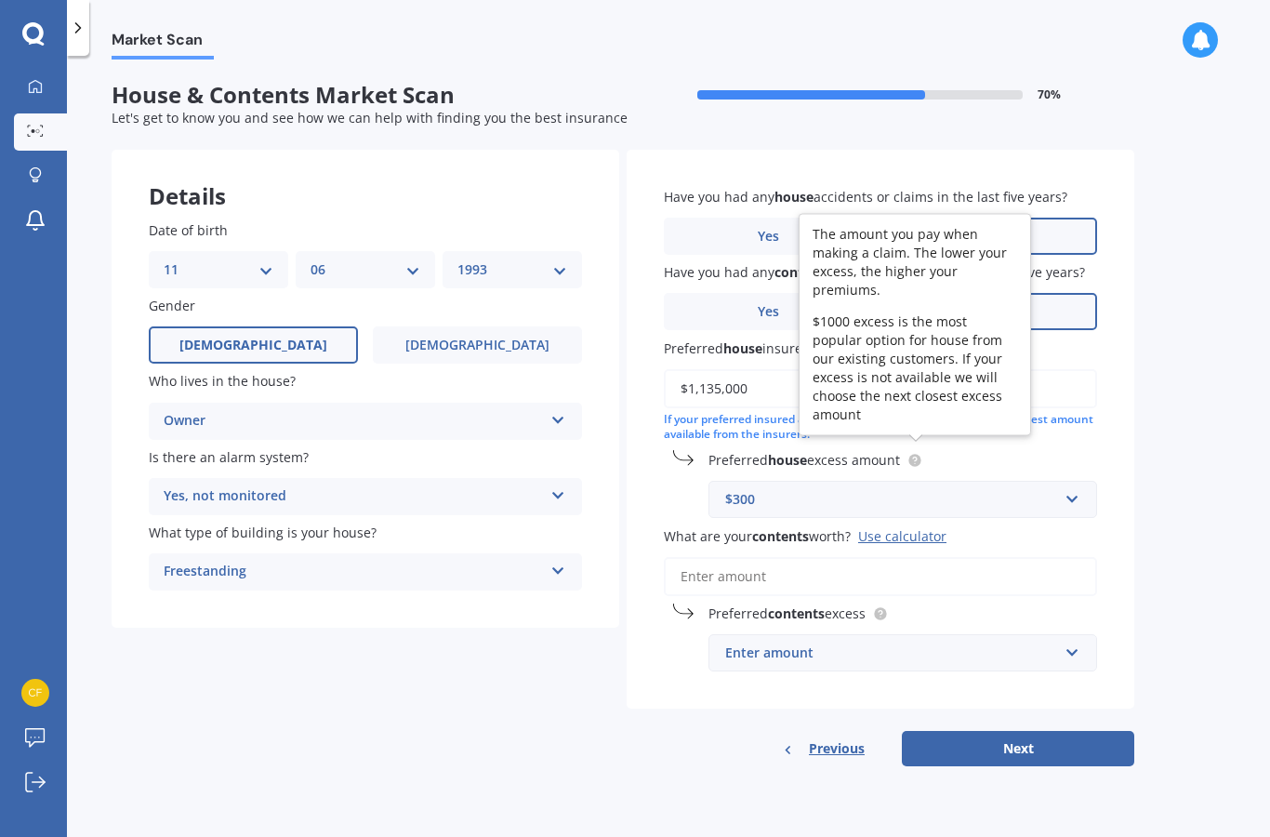
click at [1048, 492] on div "$300" at bounding box center [891, 499] width 333 height 20
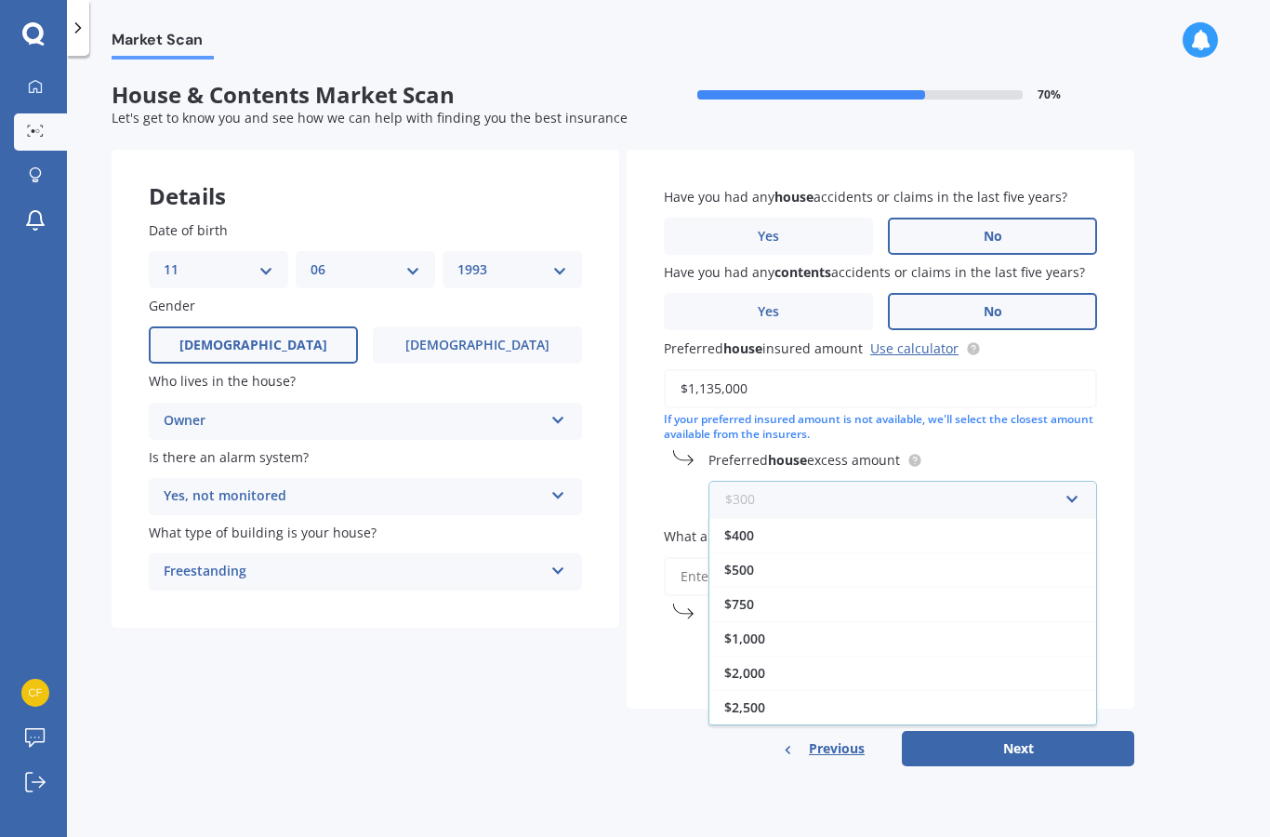
scroll to position [0, 0]
click at [783, 658] on div "$1,000" at bounding box center [902, 671] width 387 height 34
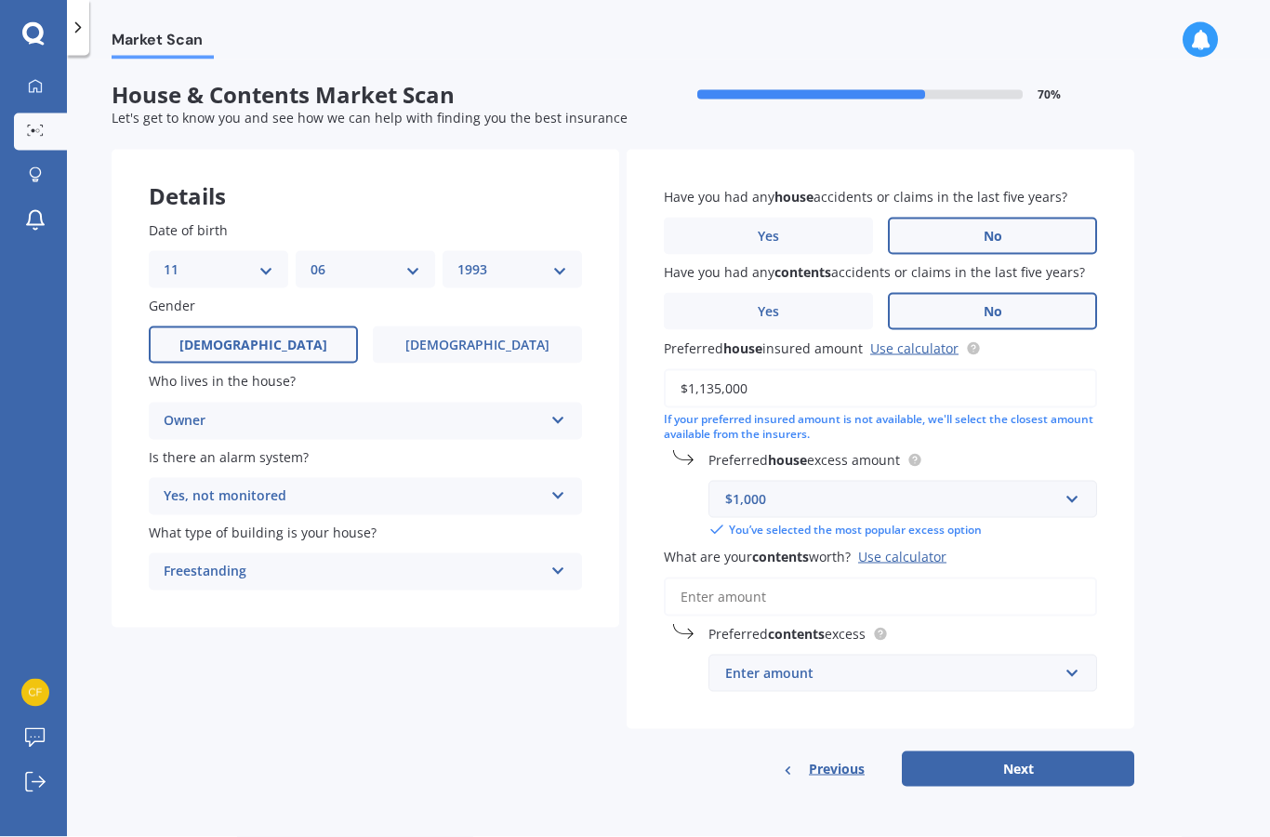
scroll to position [42, 0]
click at [916, 547] on div "Use calculator" at bounding box center [902, 556] width 88 height 18
click at [916, 577] on input "What are your contents worth? Use calculator" at bounding box center [880, 596] width 433 height 39
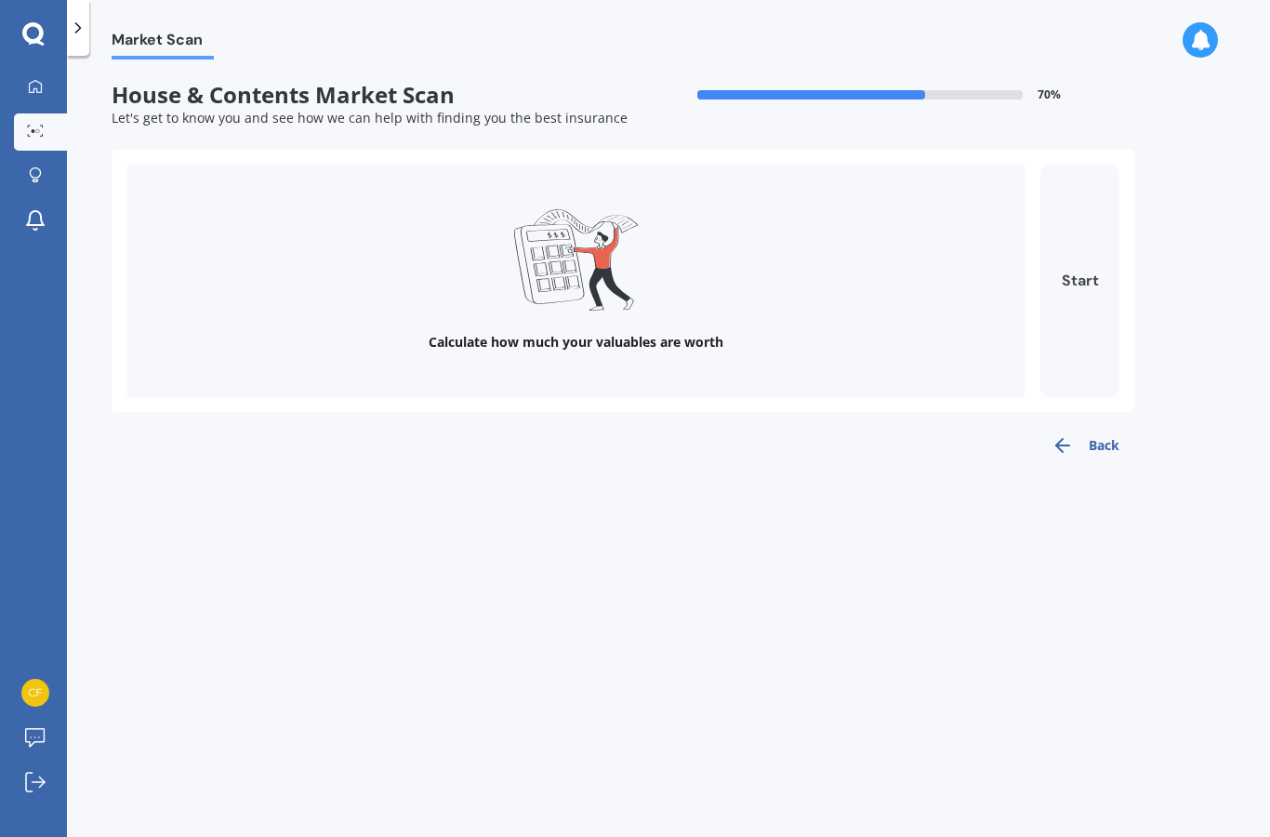
click at [1087, 240] on button "Start" at bounding box center [1079, 281] width 79 height 232
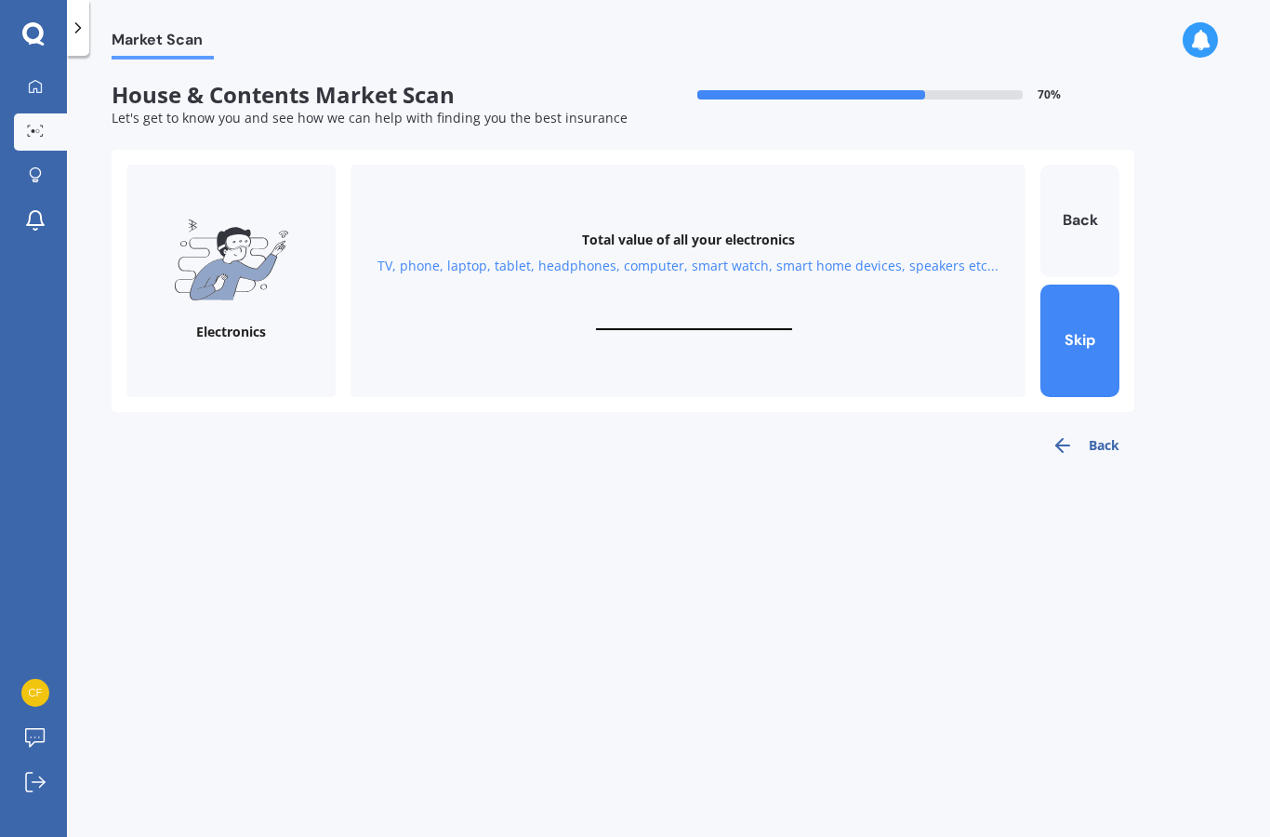
click at [700, 312] on input "text" at bounding box center [694, 321] width 196 height 18
click at [1111, 435] on button "Back" at bounding box center [1085, 445] width 98 height 37
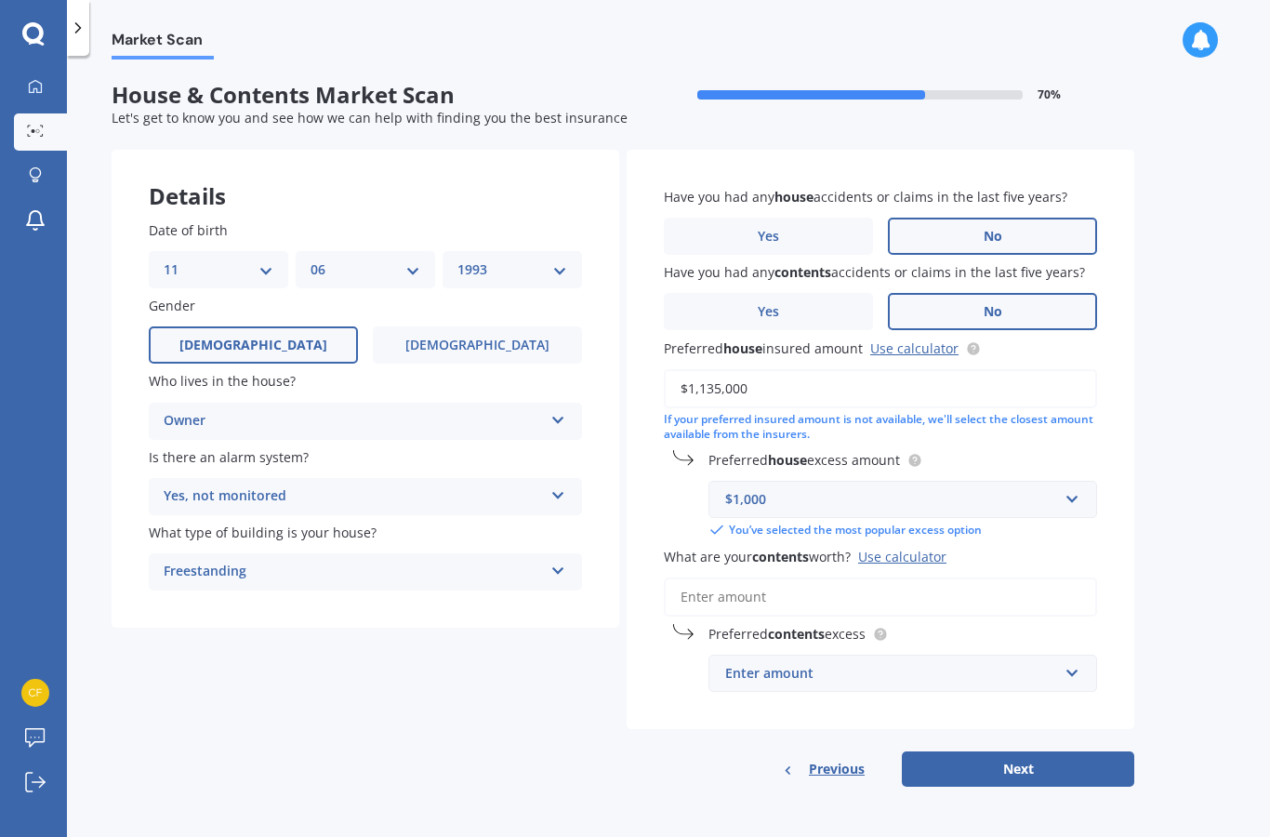
click at [979, 582] on input "What are your contents worth? Use calculator" at bounding box center [880, 596] width 433 height 39
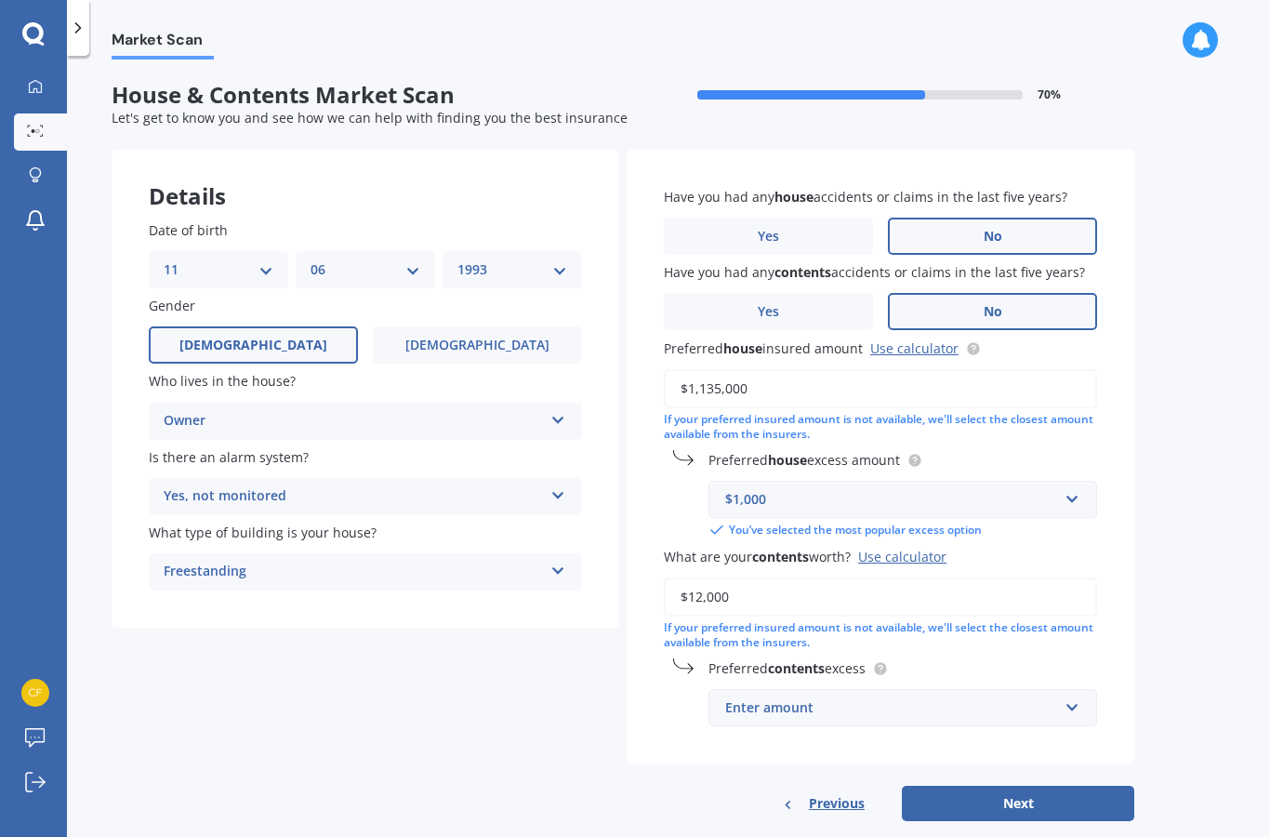
type input "$120,000"
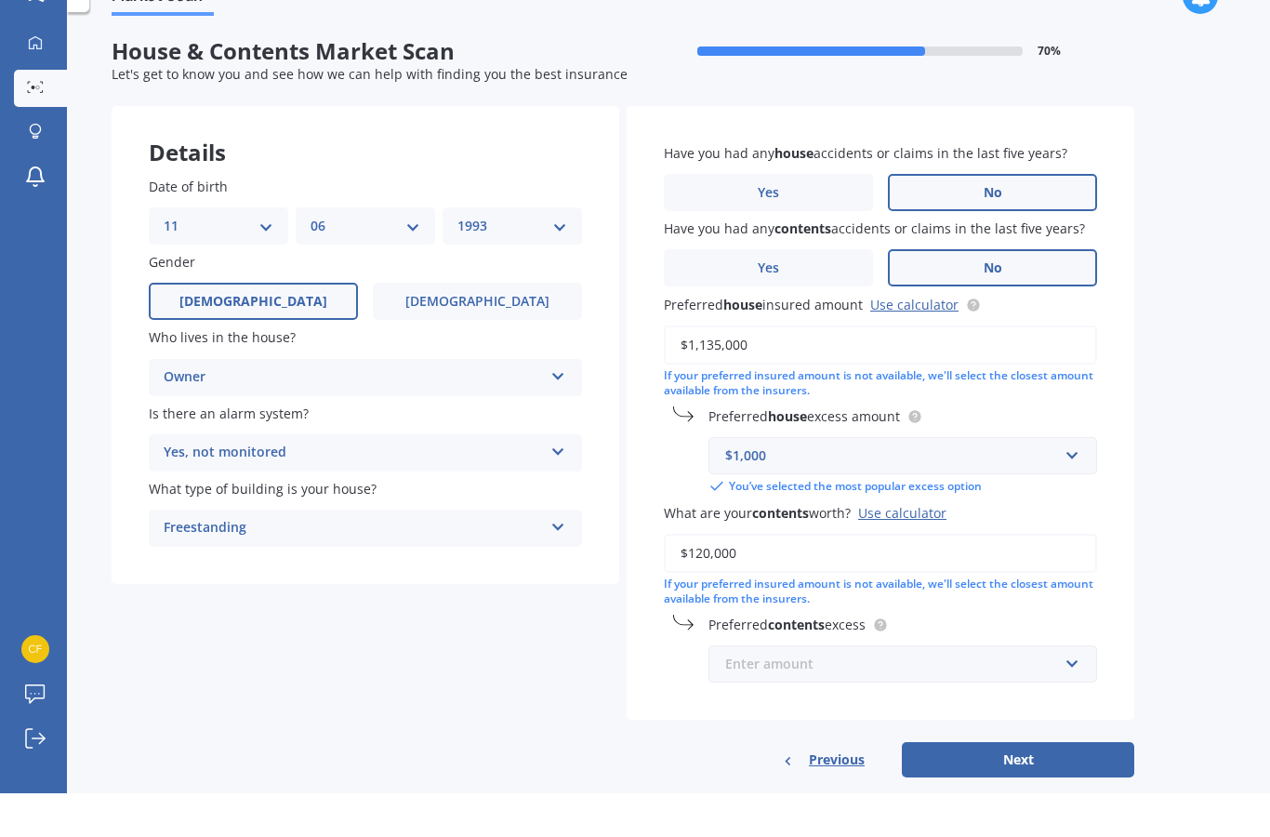
click at [1027, 690] on input "text" at bounding box center [896, 707] width 372 height 35
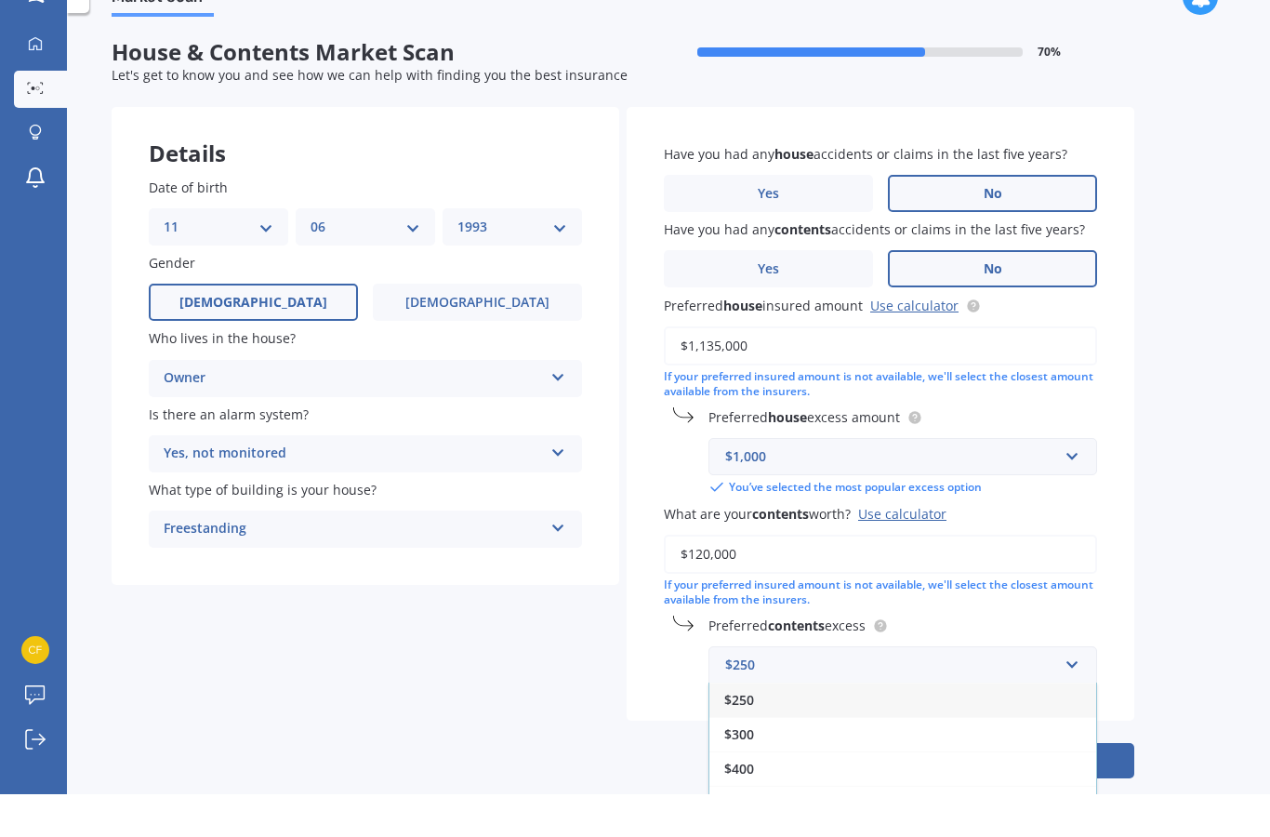
click at [885, 663] on circle at bounding box center [880, 669] width 12 height 12
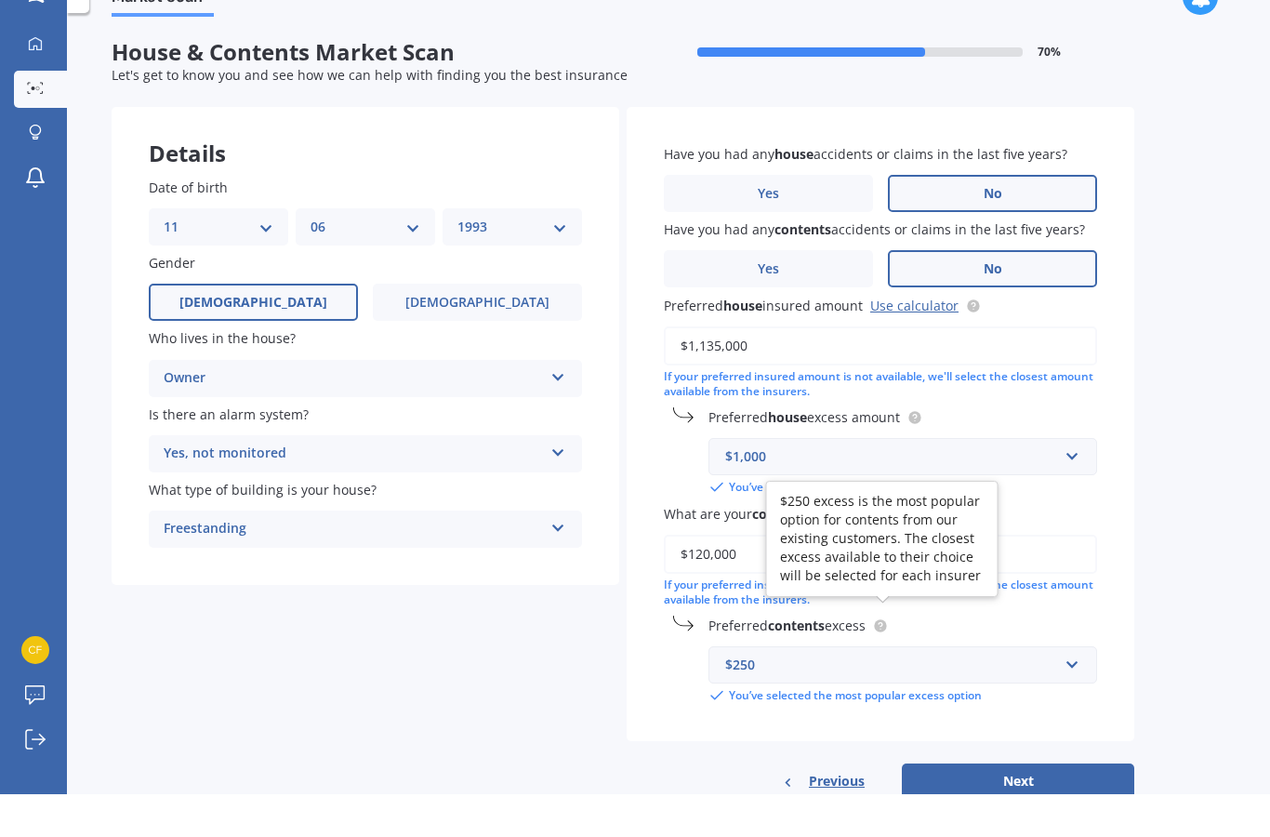
scroll to position [74, 0]
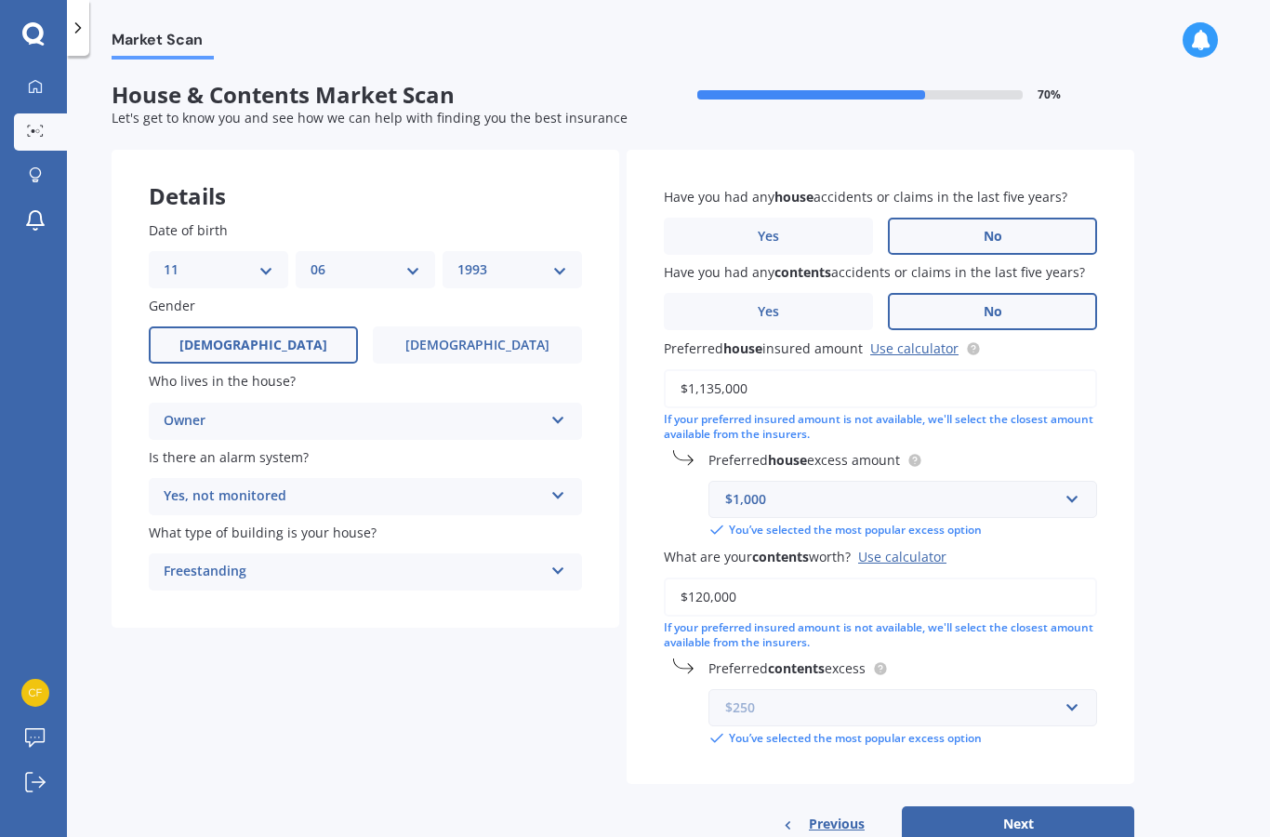
click at [1017, 690] on input "text" at bounding box center [896, 707] width 372 height 35
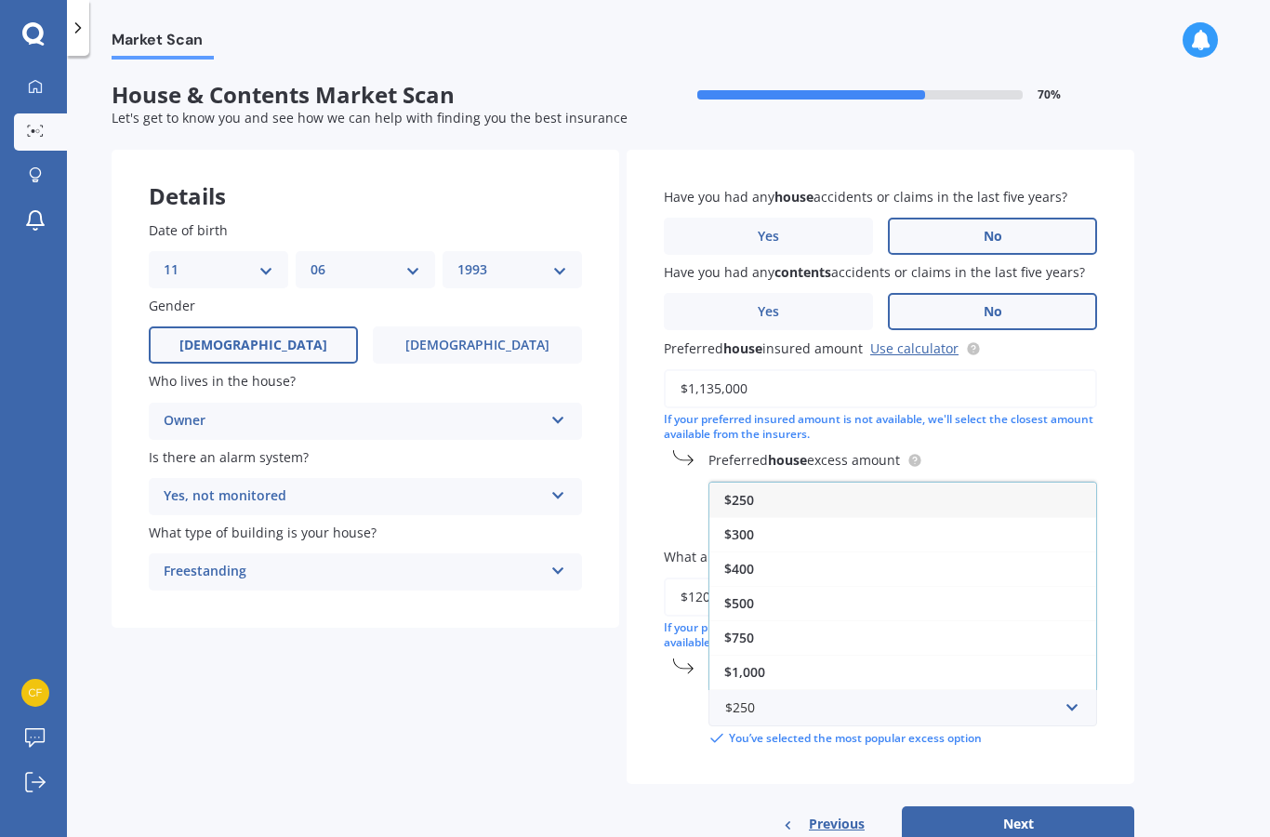
click at [1191, 557] on div "Market Scan House & Contents Market Scan 70 % Let's get to know you and see how…" at bounding box center [668, 449] width 1203 height 781
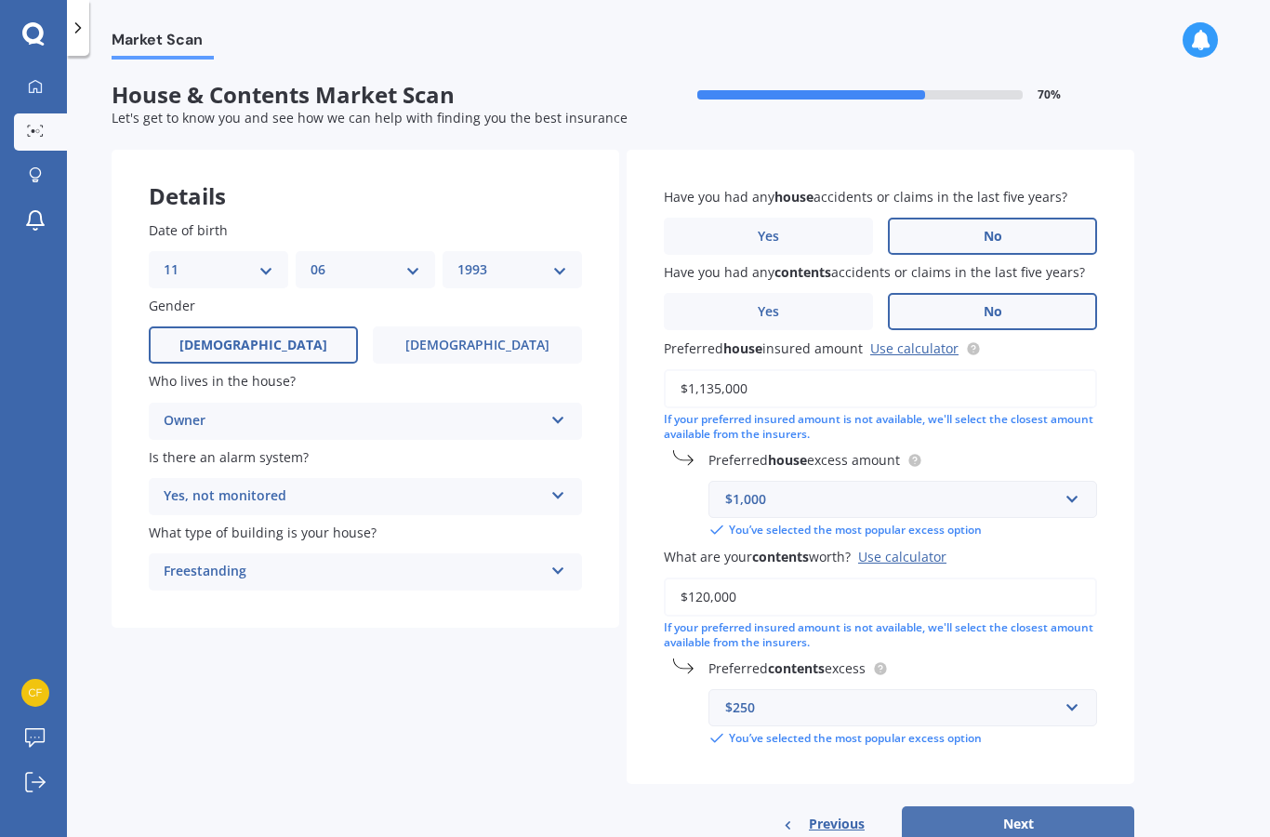
click at [1080, 806] on button "Next" at bounding box center [1018, 823] width 232 height 35
select select "11"
select select "06"
select select "1993"
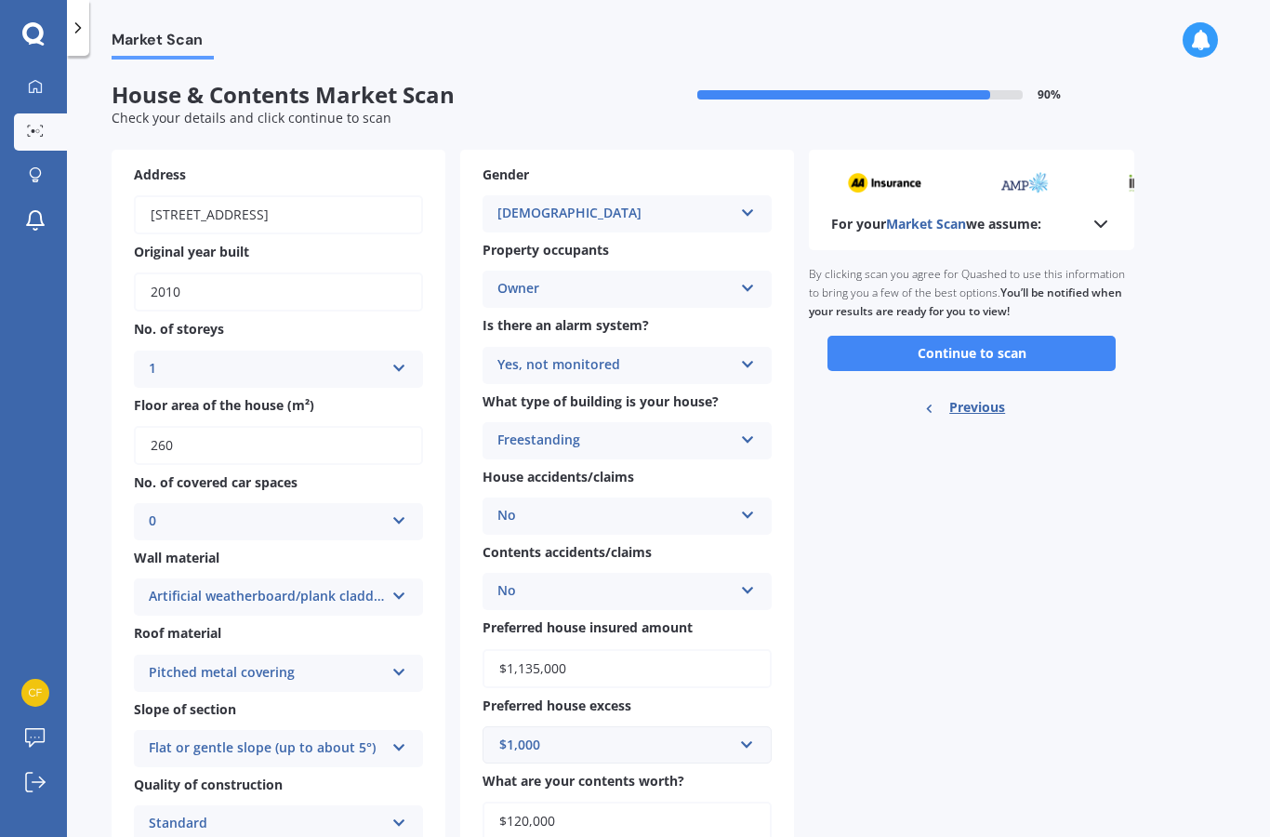
scroll to position [0, 0]
click at [1024, 336] on button "Continue to scan" at bounding box center [971, 353] width 288 height 35
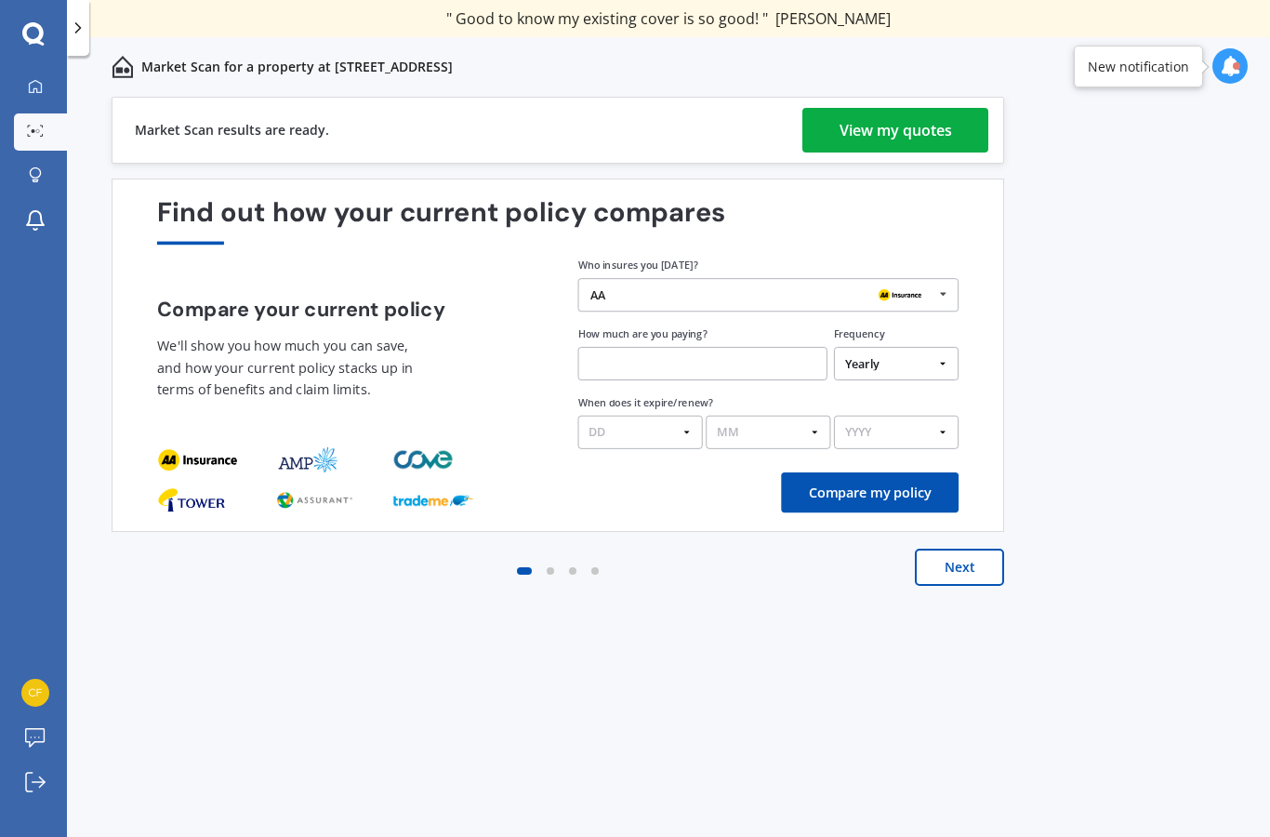
click at [922, 146] on div "View my quotes" at bounding box center [895, 130] width 112 height 45
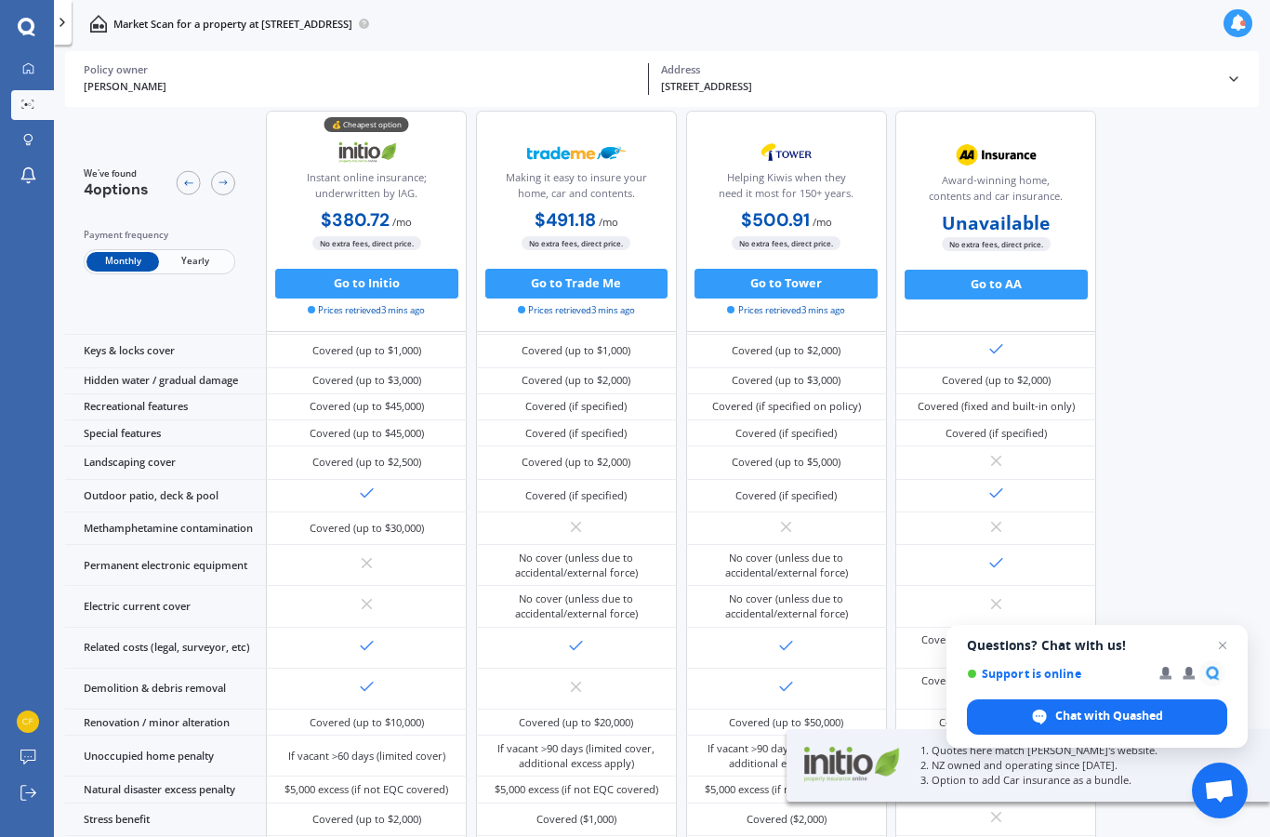
scroll to position [358, 0]
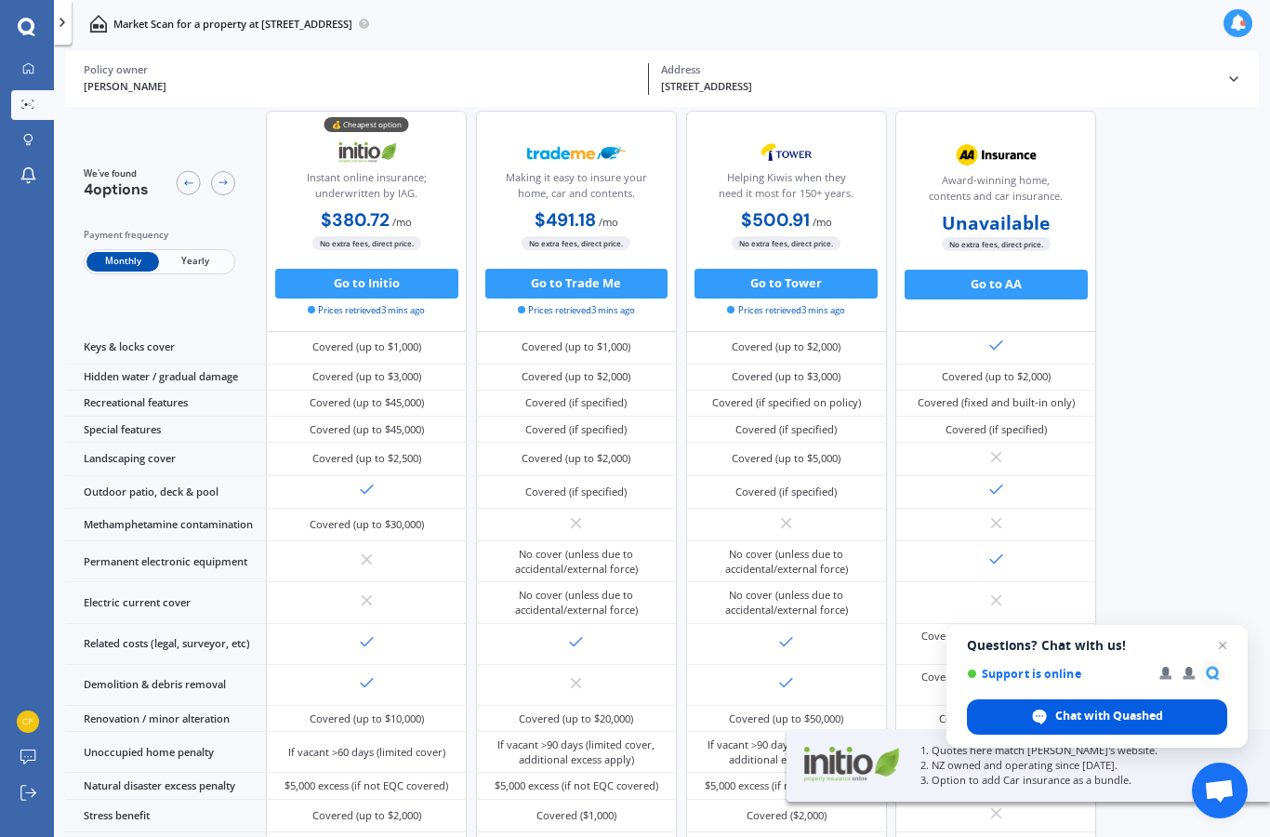
click at [1222, 716] on span "Chat with Quashed" at bounding box center [1097, 716] width 260 height 35
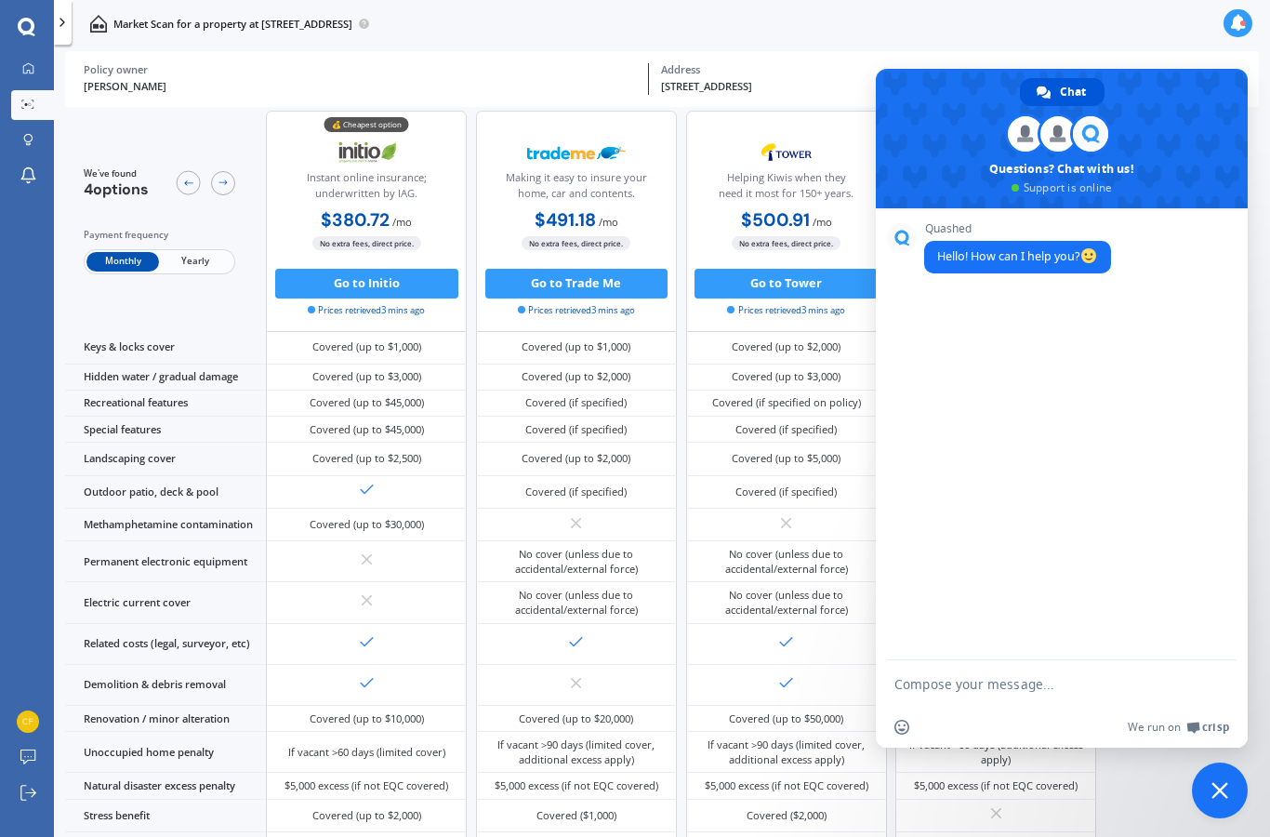
click at [1204, 113] on span at bounding box center [1062, 138] width 372 height 139
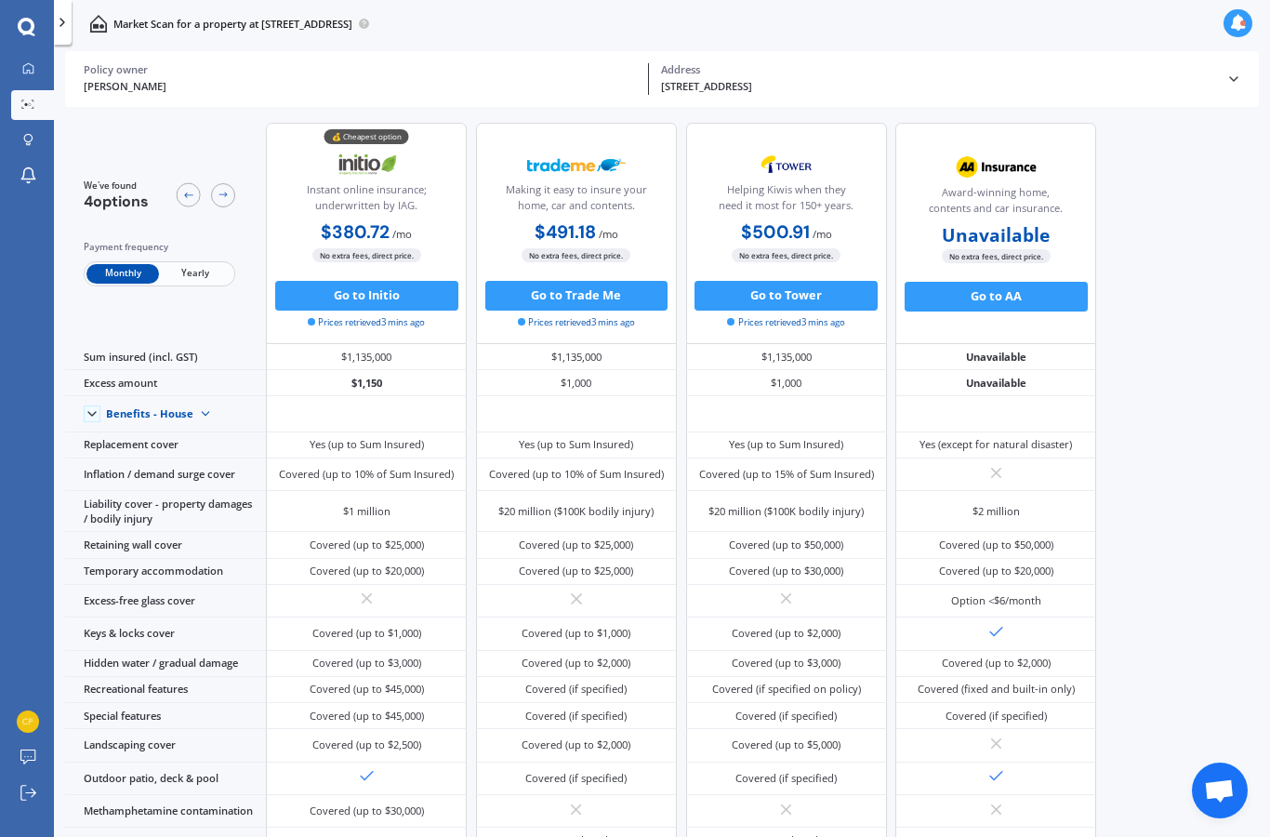
scroll to position [0, 0]
click at [204, 283] on span "Yearly" at bounding box center [195, 274] width 72 height 20
